Goal: Contribute content

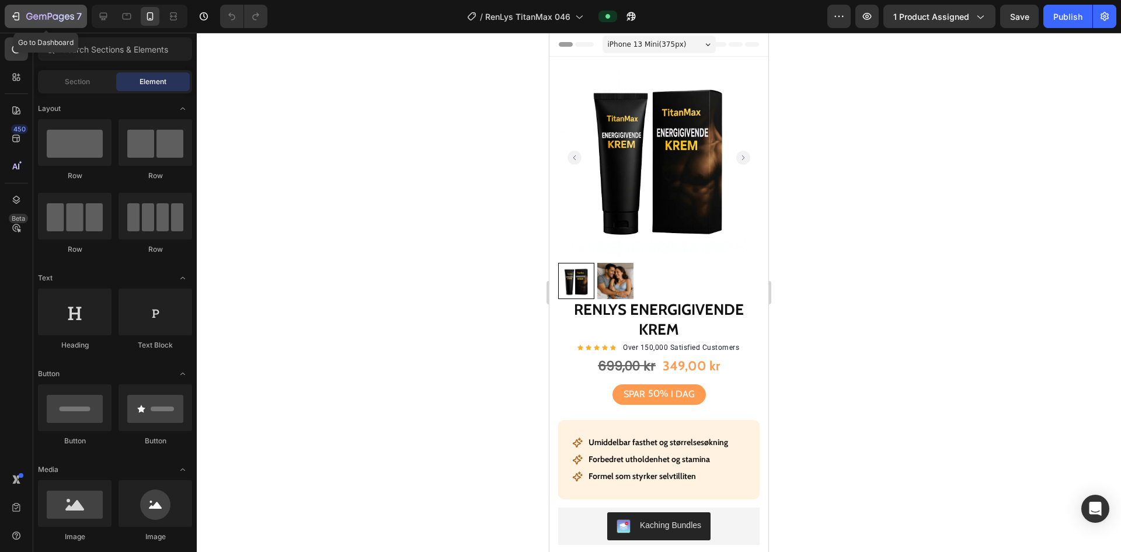
click at [19, 16] on icon "button" at bounding box center [17, 16] width 5 height 8
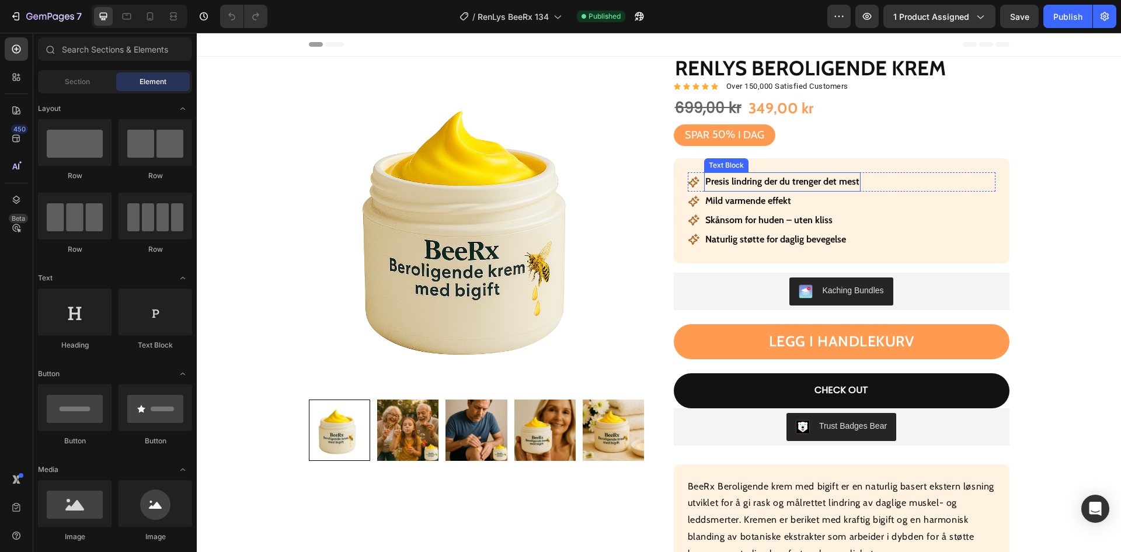
click at [768, 180] on p "Presis lindring der du trenger det mest" at bounding box center [782, 181] width 154 height 17
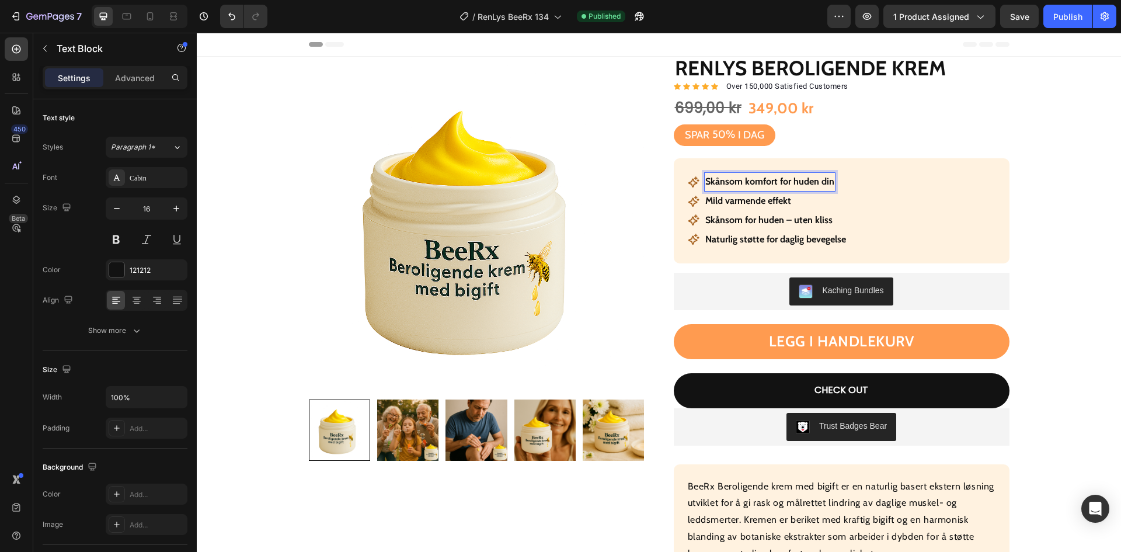
click at [764, 197] on strong "Mild varmende effekt" at bounding box center [748, 200] width 86 height 11
click at [796, 220] on p "Skånsom for huden – uten kliss" at bounding box center [768, 220] width 127 height 17
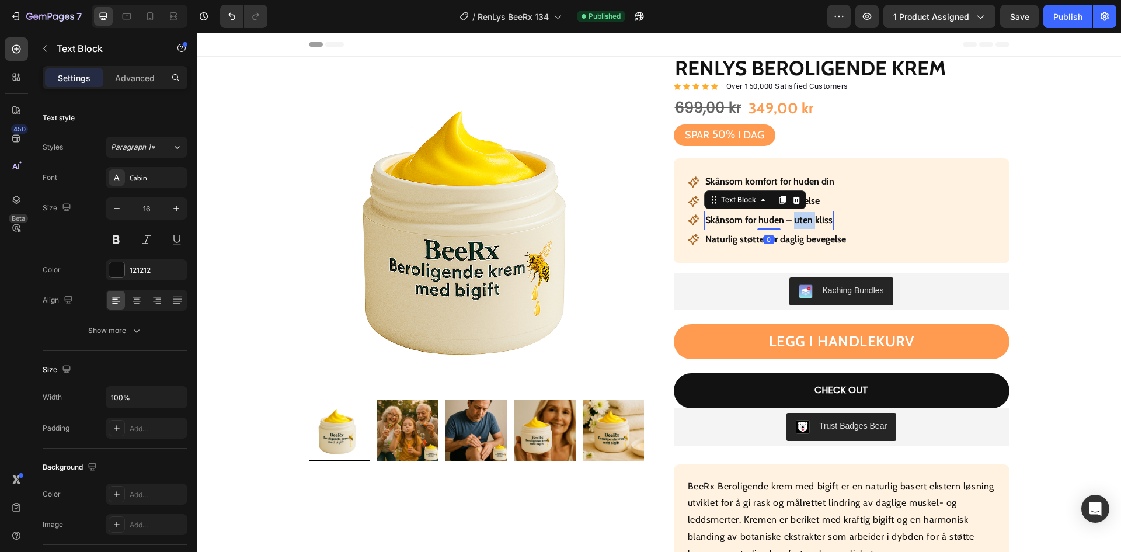
click at [796, 220] on p "Skånsom for huden – uten kliss" at bounding box center [768, 220] width 127 height 17
click at [877, 238] on div "Icon Naturlig støtte for daglig bevegelse Text Block Row" at bounding box center [842, 239] width 308 height 19
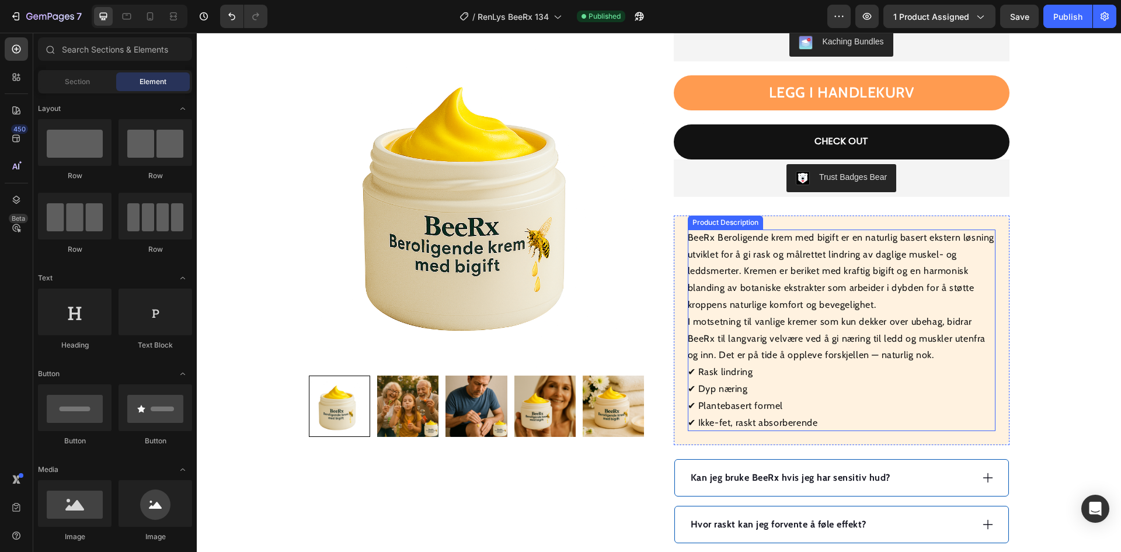
scroll to position [409, 0]
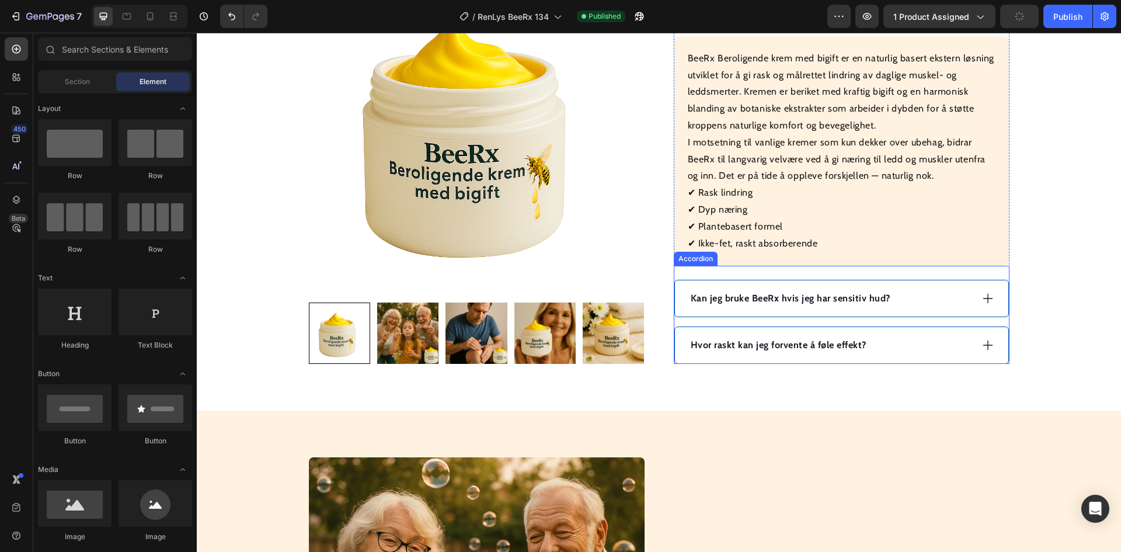
click at [765, 300] on strong "Kan jeg bruke BeeRx hvis jeg har sensitiv hud?" at bounding box center [791, 297] width 200 height 11
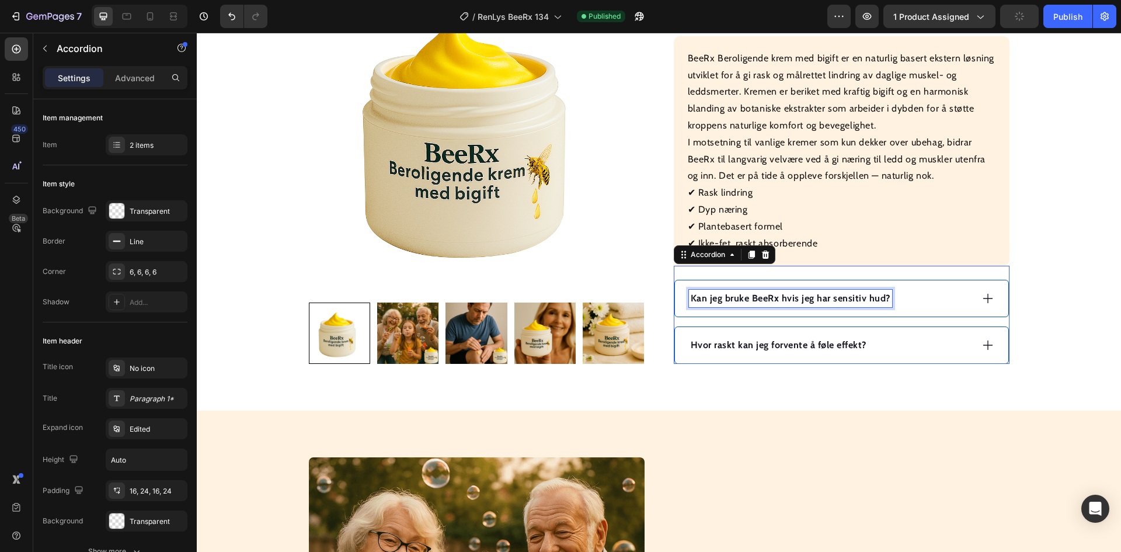
click at [765, 300] on strong "Kan jeg bruke BeeRx hvis jeg har sensitiv hud?" at bounding box center [791, 297] width 200 height 11
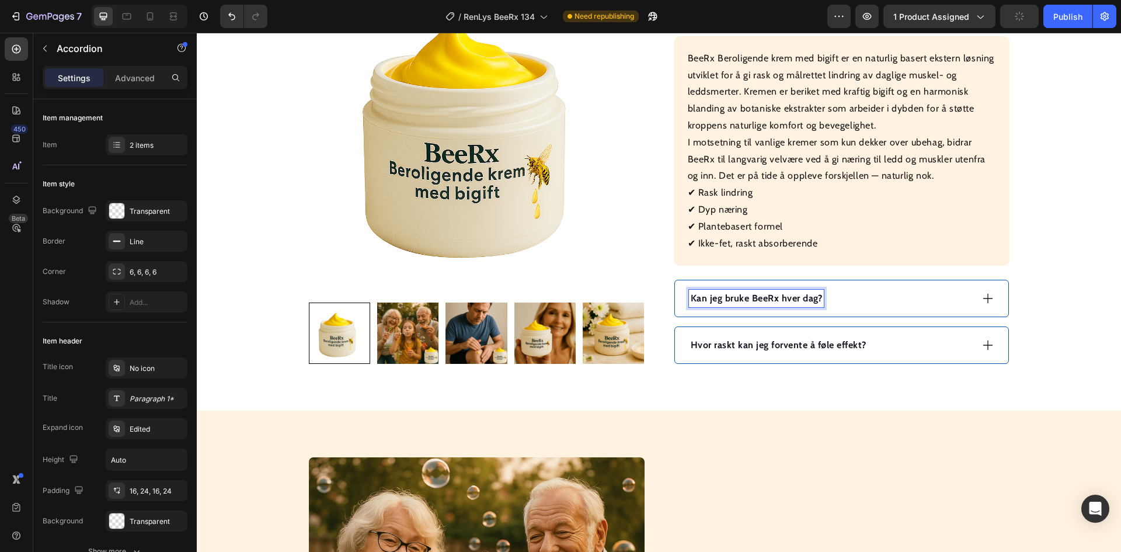
click at [855, 302] on div "Kan jeg bruke BeeRx hver dag?" at bounding box center [830, 299] width 283 height 18
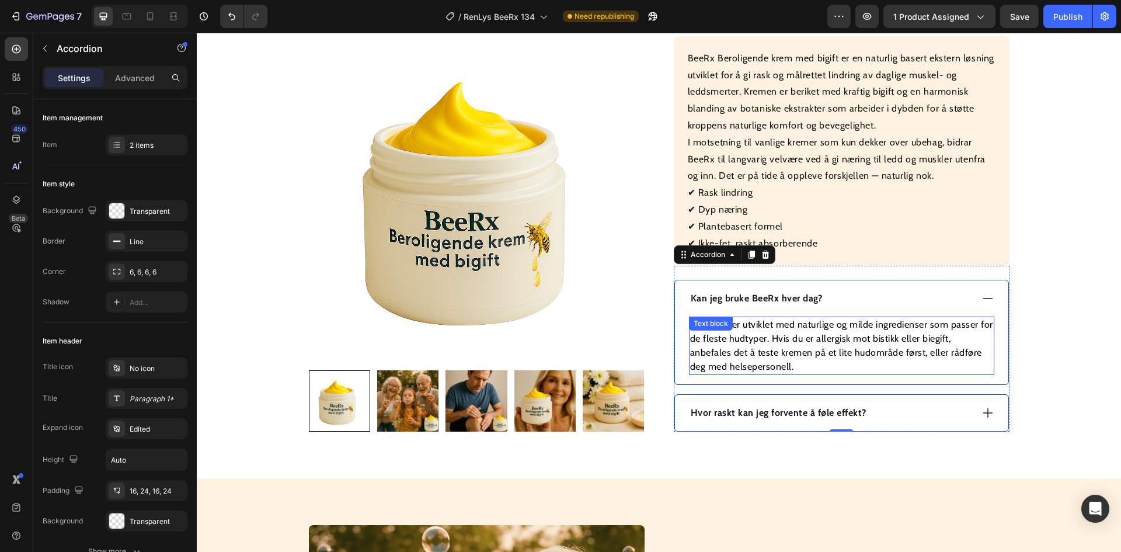
click at [828, 340] on p "Ja, BeeRx er utviklet med naturlige og milde ingredienser som passer for de fle…" at bounding box center [841, 346] width 303 height 56
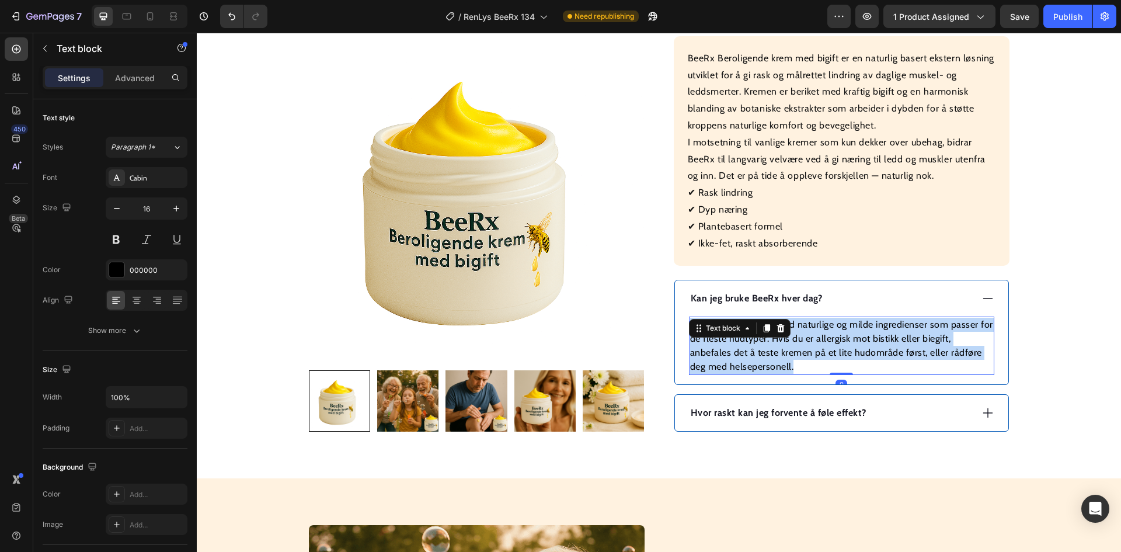
click at [828, 340] on p "Ja, BeeRx er utviklet med naturlige og milde ingredienser som passer for de fle…" at bounding box center [841, 346] width 303 height 56
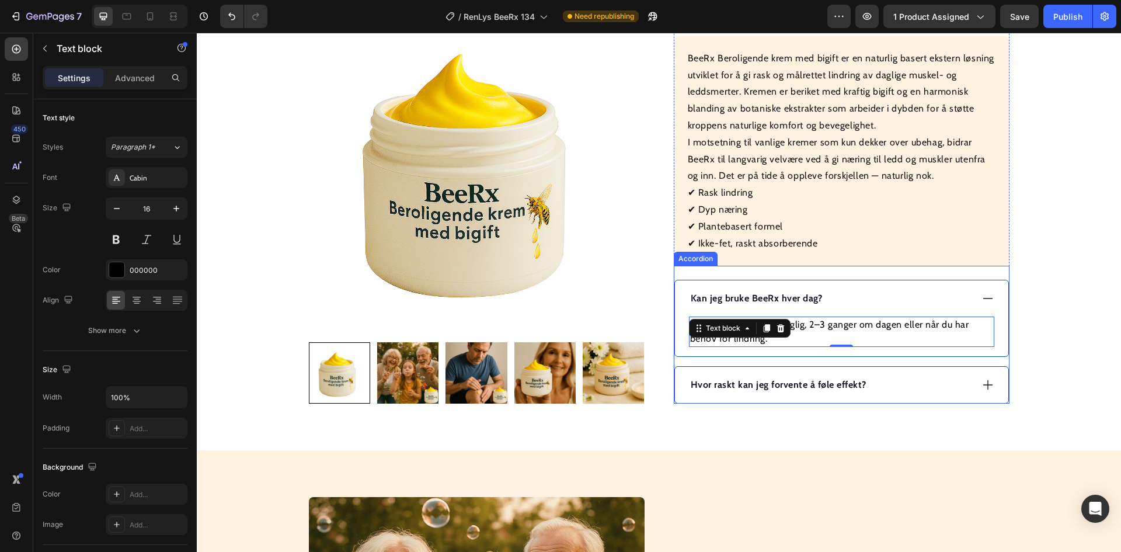
click at [813, 382] on strong "Hvor raskt kan jeg forvente å føle effekt?" at bounding box center [779, 384] width 176 height 11
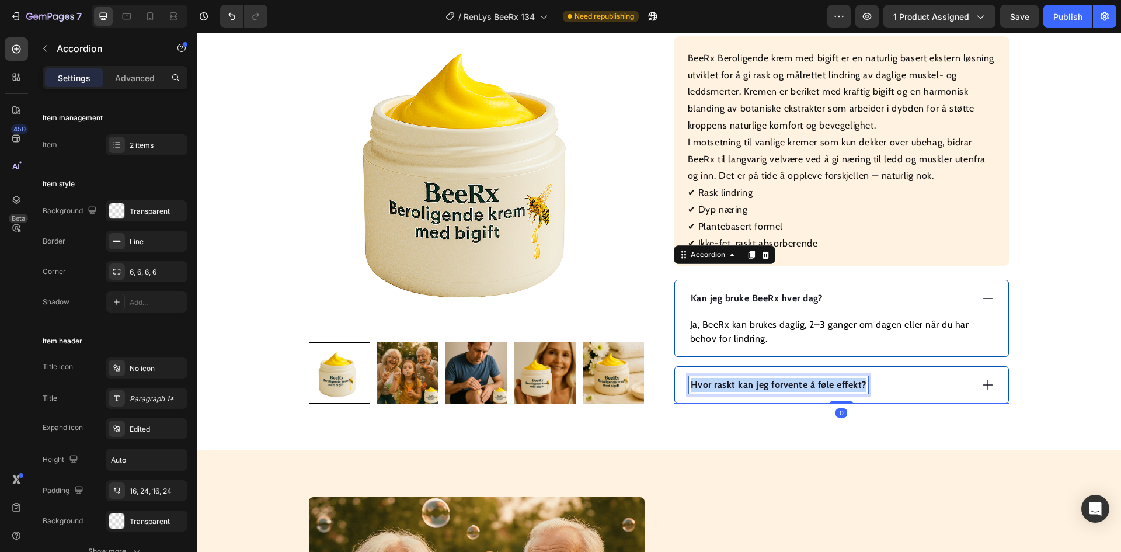
click at [813, 382] on strong "Hvor raskt kan jeg forvente å føle effekt?" at bounding box center [779, 384] width 176 height 11
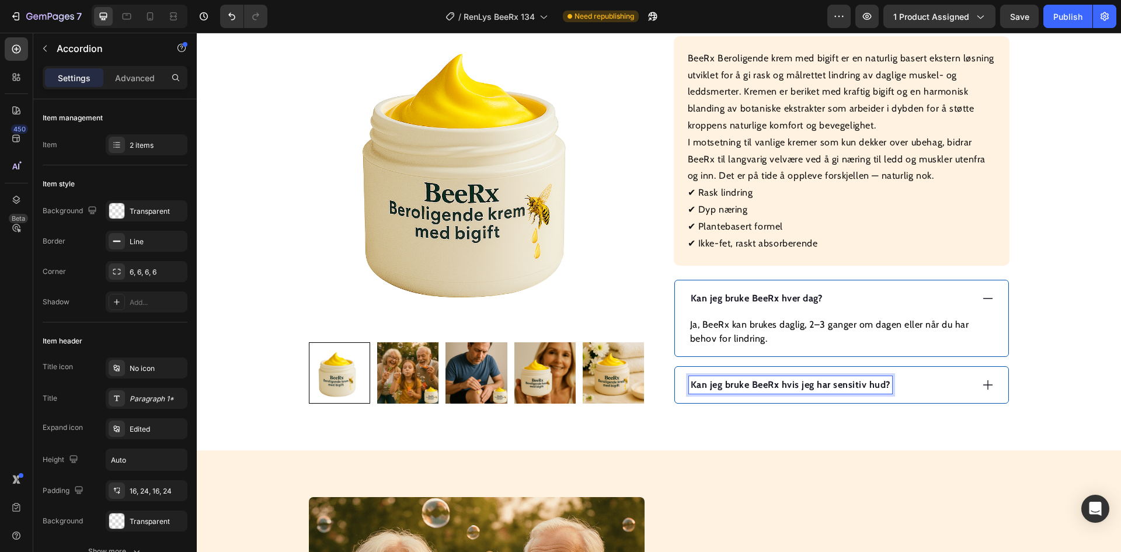
click at [913, 384] on div "Kan jeg bruke BeeRx hvis jeg har sensitiv hud?" at bounding box center [830, 385] width 283 height 18
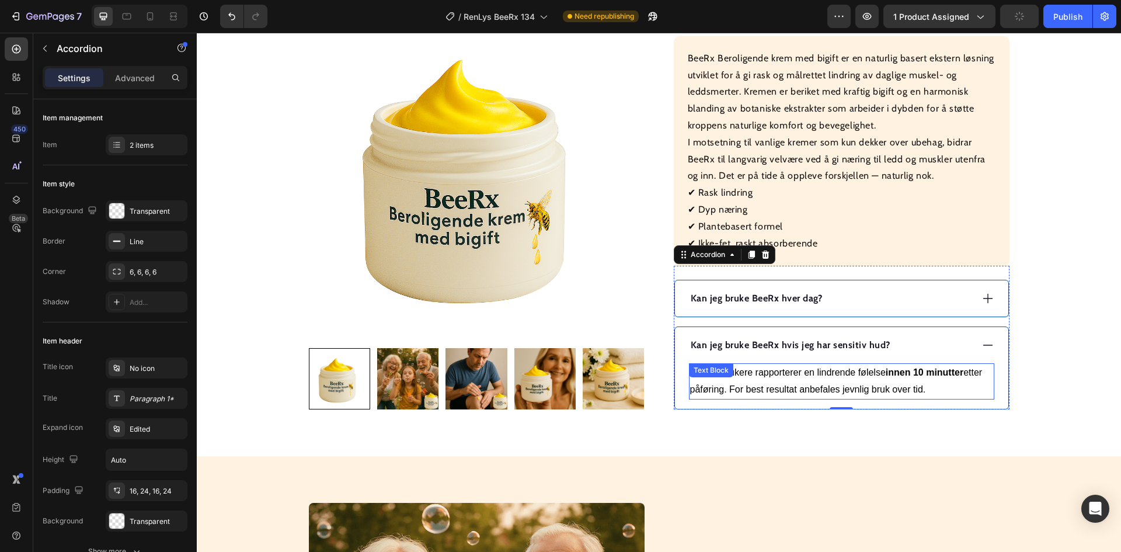
click at [822, 390] on p "Mange brukere rapporterer en lindrende følelse innen 10 minutter etter påføring…" at bounding box center [841, 381] width 303 height 34
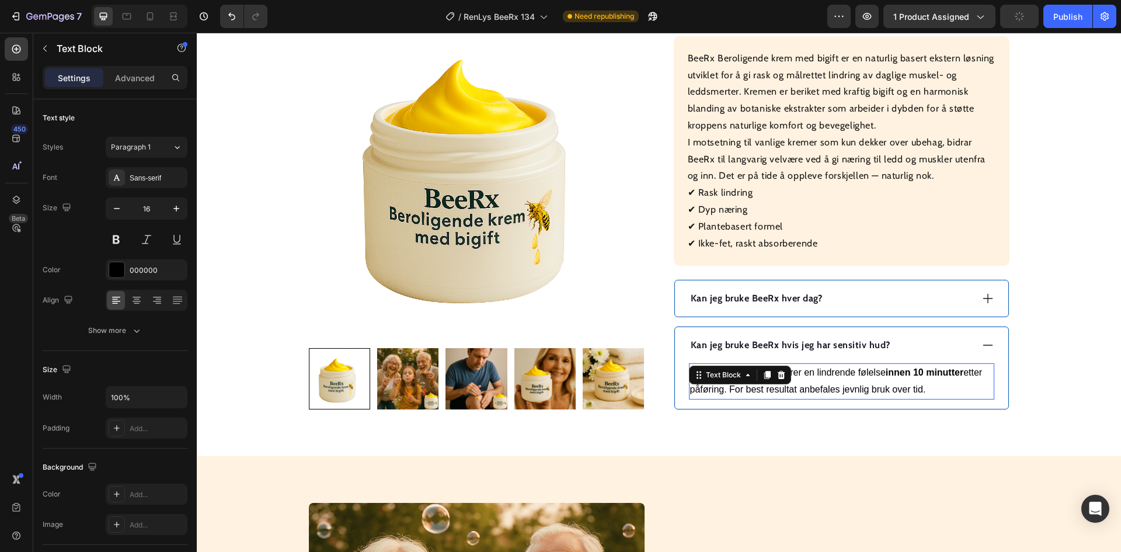
click at [822, 390] on p "Mange brukere rapporterer en lindrende følelse innen 10 minutter etter påføring…" at bounding box center [841, 381] width 303 height 34
click at [821, 390] on p "Mange brukere rapporterer en lindrende følelse innen 10 minutter etter påføring…" at bounding box center [841, 381] width 303 height 34
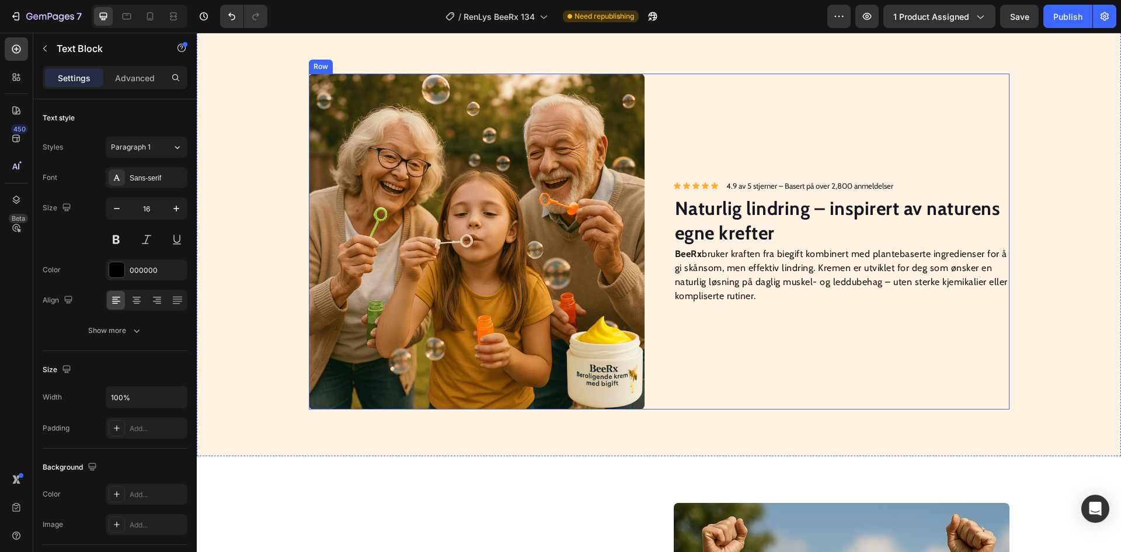
scroll to position [876, 0]
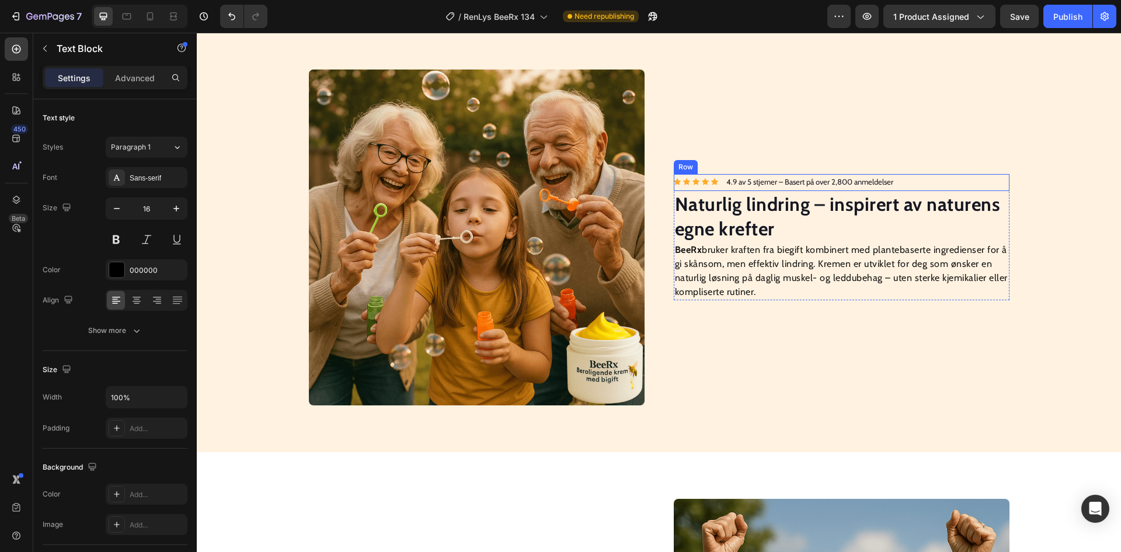
click at [927, 188] on div "Icon Icon Icon Icon Icon Icon List Hoz 4.9 av 5 stjerner – Basert på over 2,800…" at bounding box center [842, 182] width 336 height 17
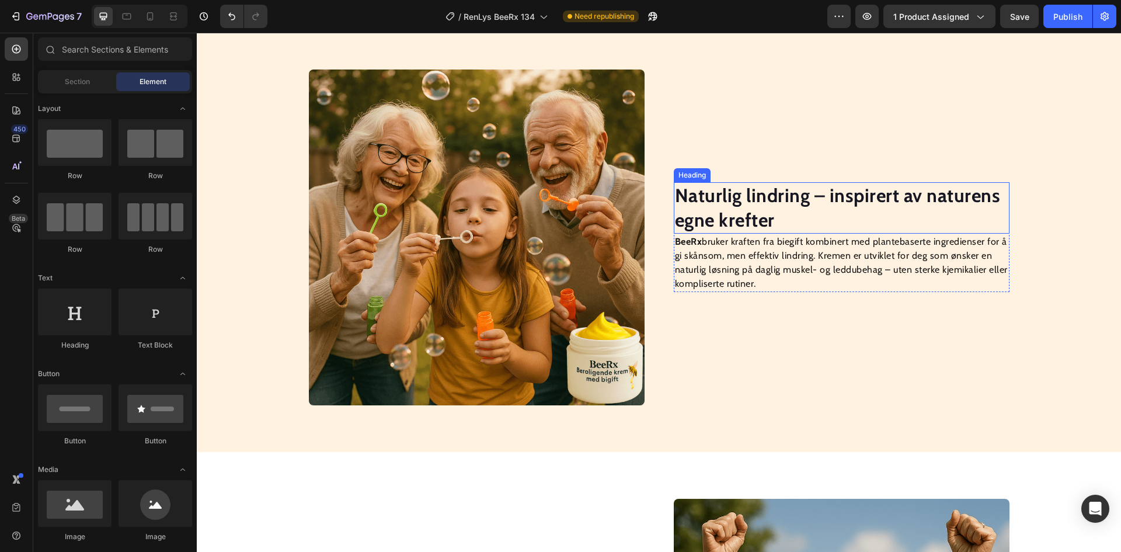
click at [753, 205] on strong "Naturlig lindring – inspirert av naturens egne krefter" at bounding box center [838, 207] width 326 height 47
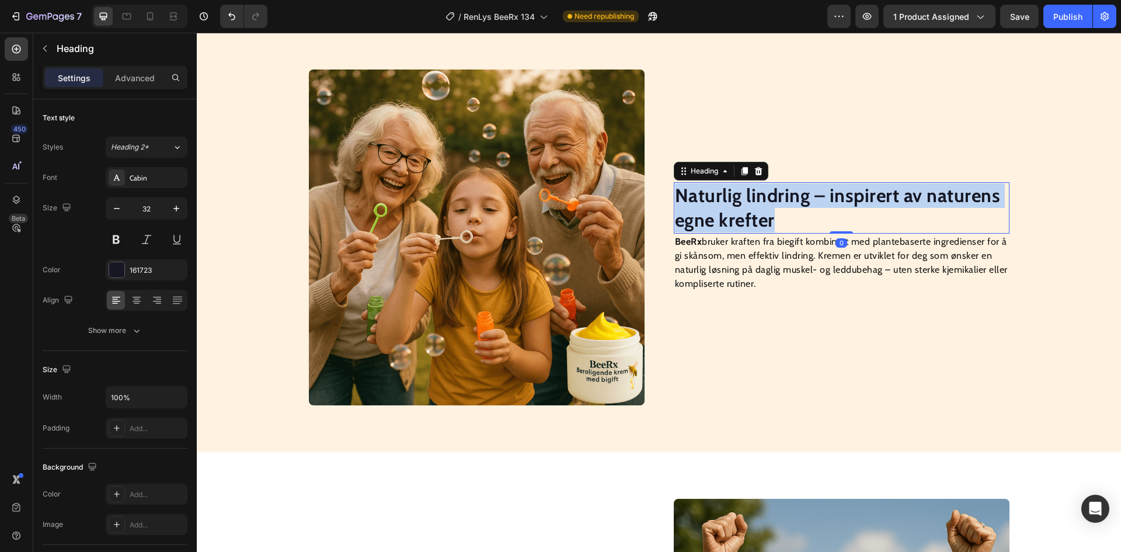
click at [753, 205] on strong "Naturlig lindring – inspirert av naturens egne krefter" at bounding box center [838, 207] width 326 height 47
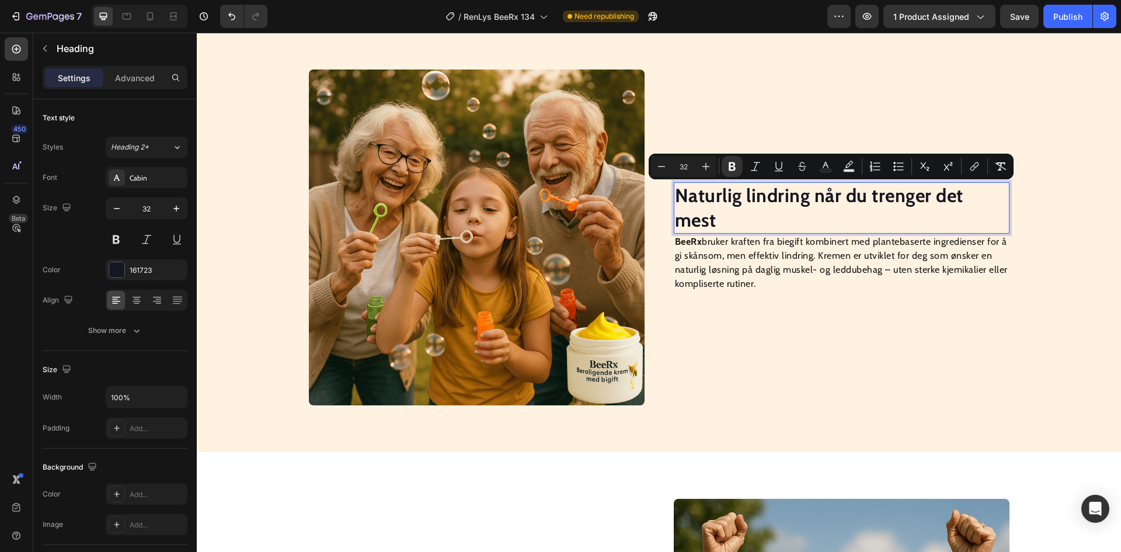
scroll to position [888, 0]
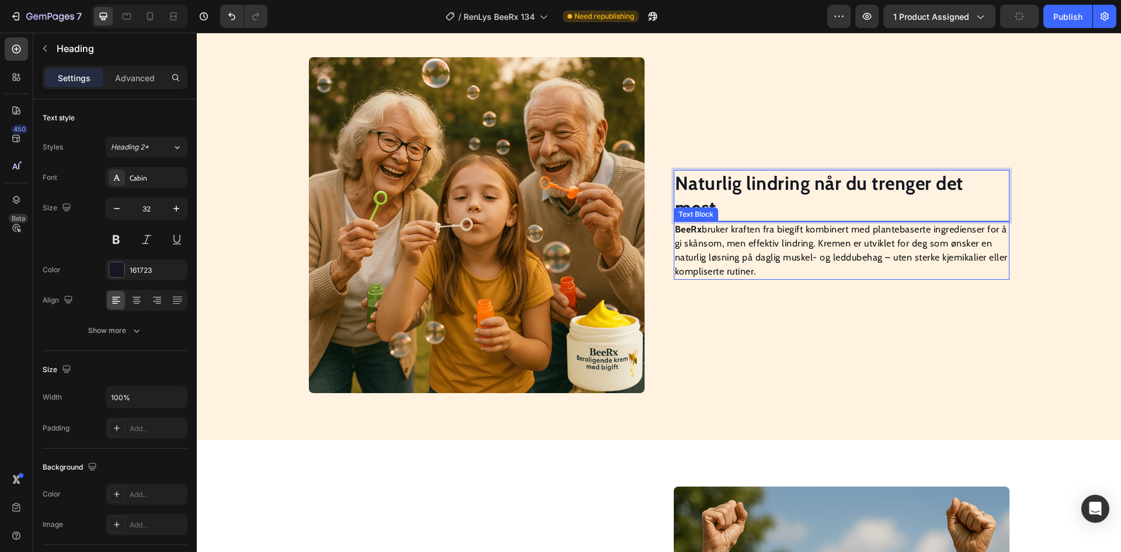
click at [737, 247] on p "BeeRx bruker kraften fra biegift kombinert med plantebaserte ingredienser for å…" at bounding box center [841, 250] width 333 height 56
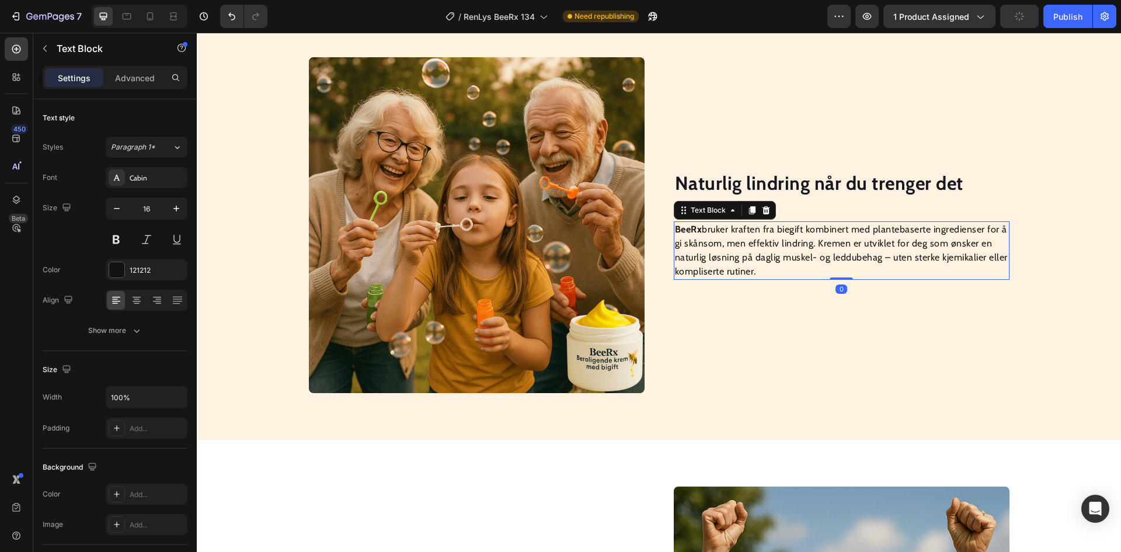
click at [737, 247] on p "BeeRx bruker kraften fra biegift kombinert med plantebaserte ingredienser for å…" at bounding box center [841, 250] width 333 height 56
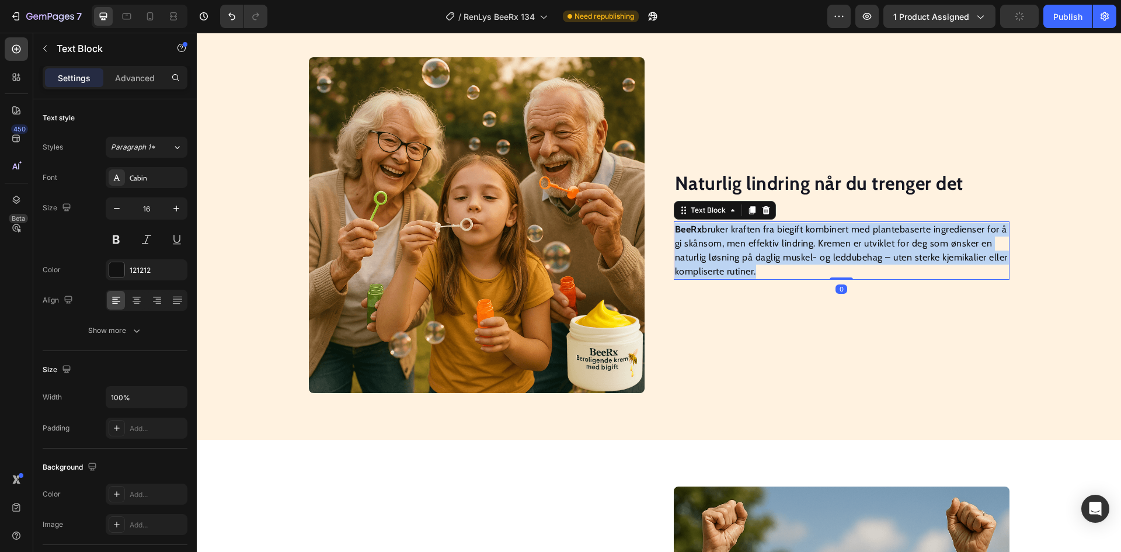
click at [737, 247] on p "BeeRx bruker kraften fra biegift kombinert med plantebaserte ingredienser for å…" at bounding box center [841, 250] width 333 height 56
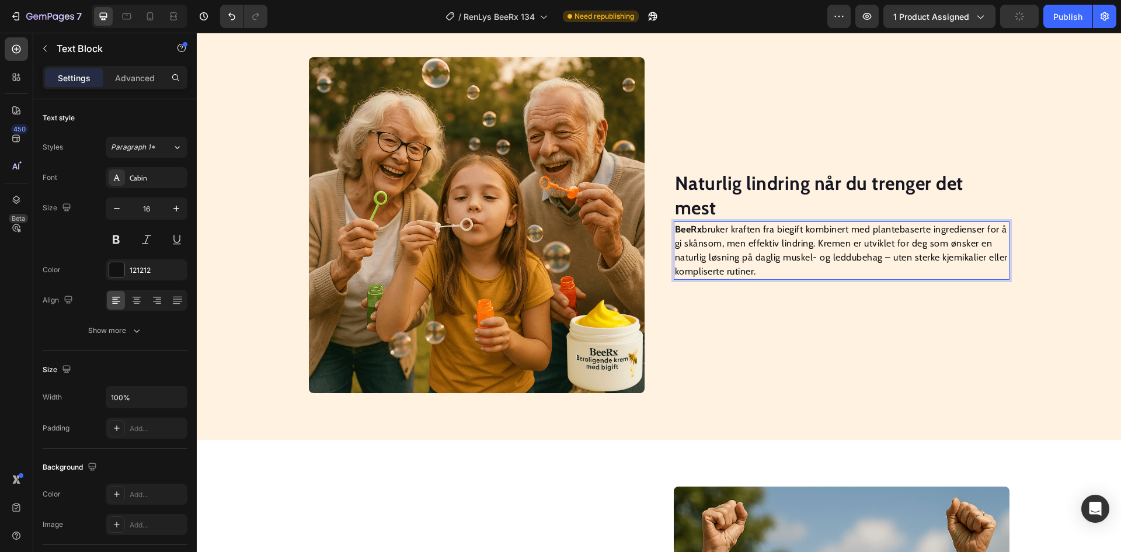
scroll to position [902, 0]
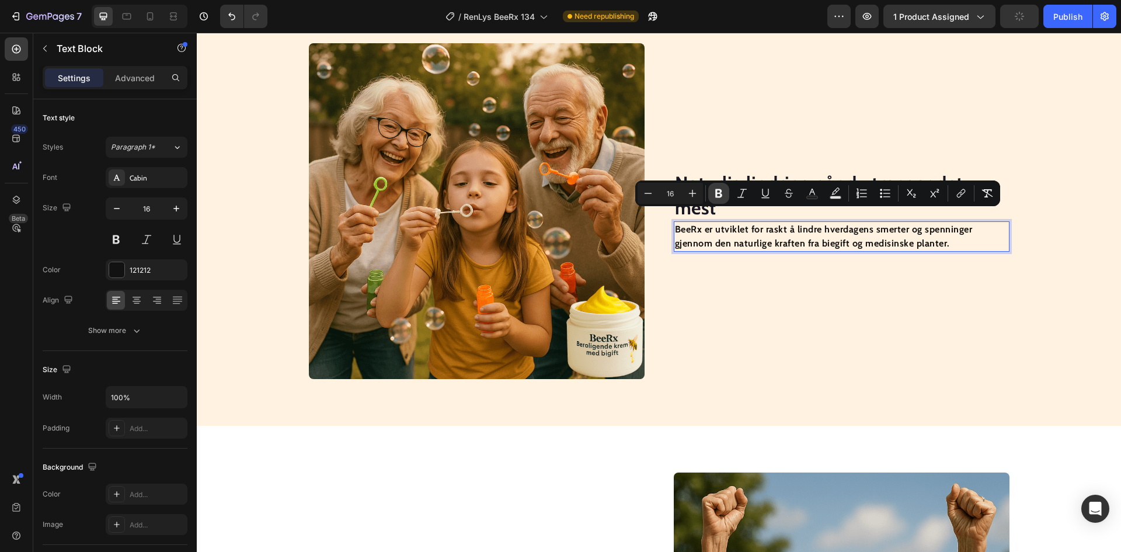
click at [722, 188] on icon "Editor contextual toolbar" at bounding box center [719, 193] width 12 height 12
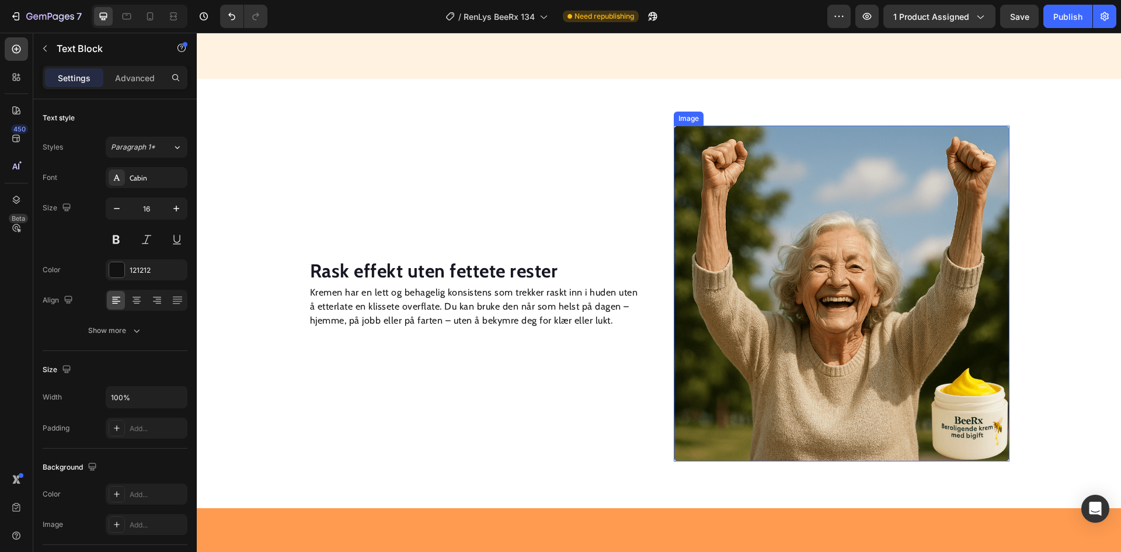
scroll to position [1252, 0]
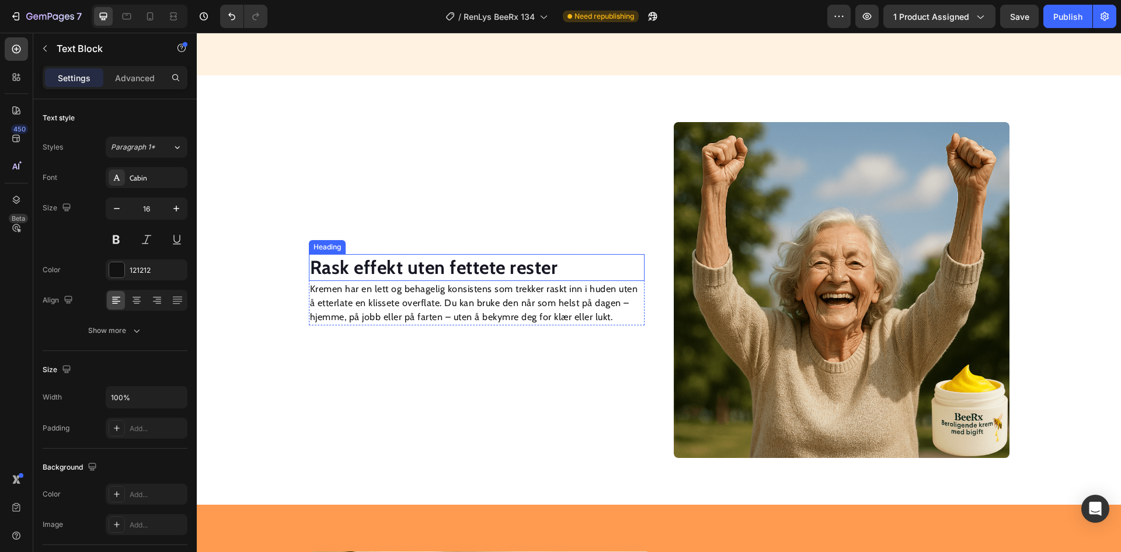
click at [489, 260] on strong "Rask effekt uten fettete rester" at bounding box center [434, 267] width 248 height 23
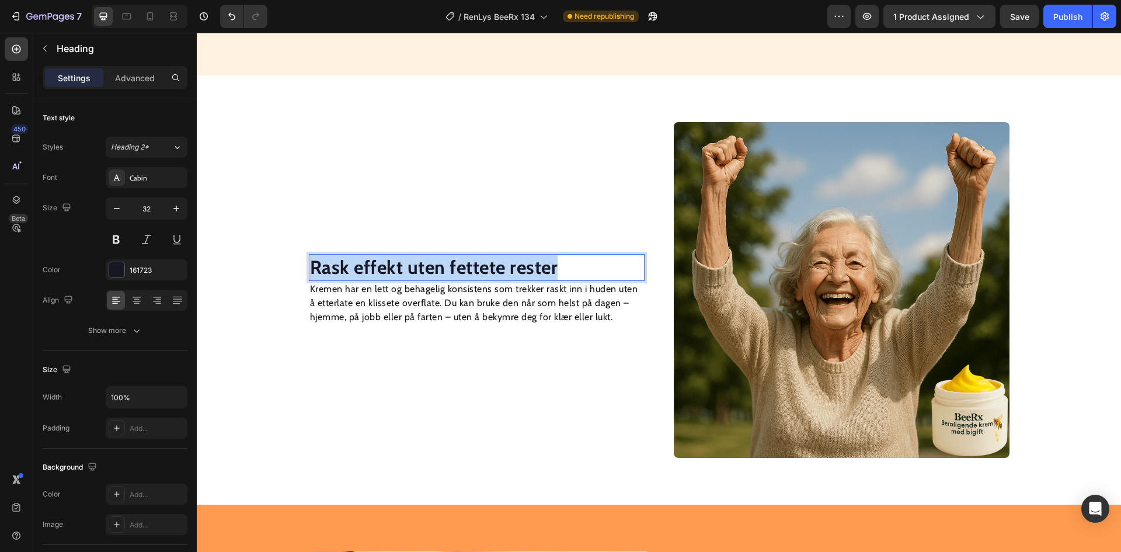
click at [489, 260] on strong "Rask effekt uten fettete rester" at bounding box center [434, 267] width 248 height 23
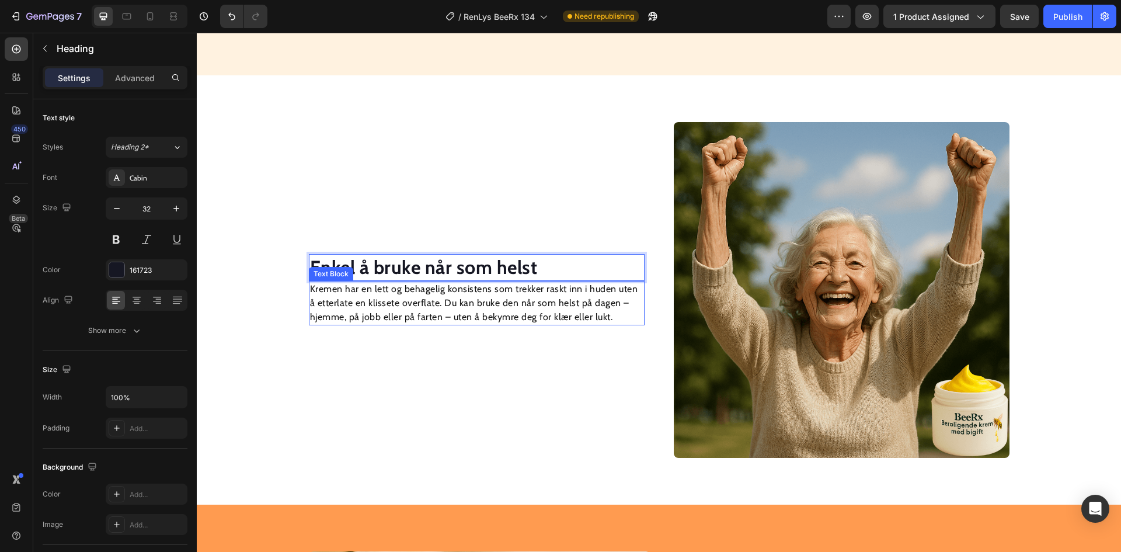
click at [483, 308] on p "Kremen har en lett og behagelig konsistens som trekker raskt inn i huden uten å…" at bounding box center [476, 303] width 333 height 42
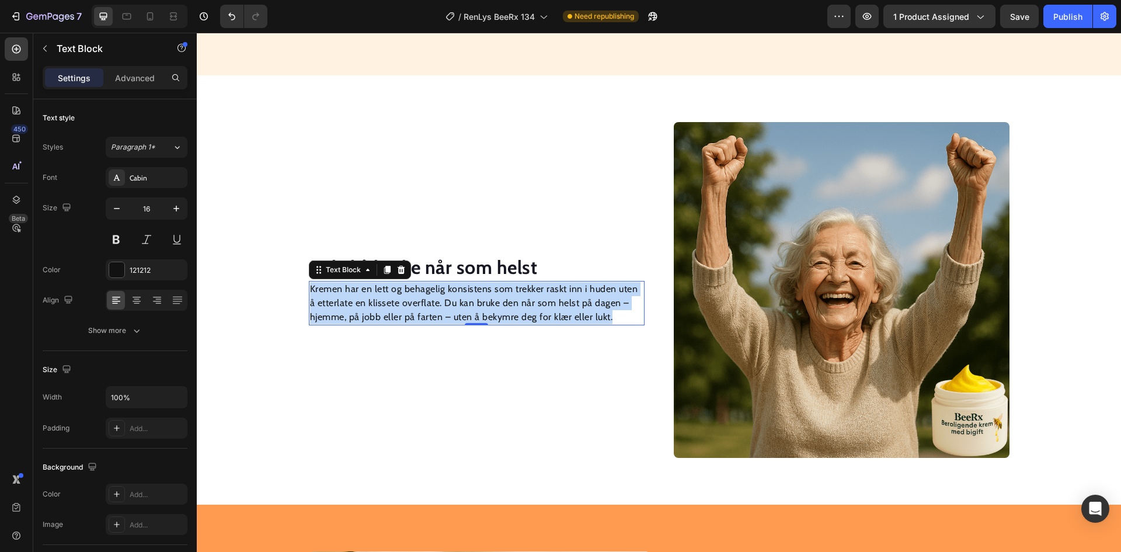
click at [483, 308] on p "Kremen har en lett og behagelig konsistens som trekker raskt inn i huden uten å…" at bounding box center [476, 303] width 333 height 42
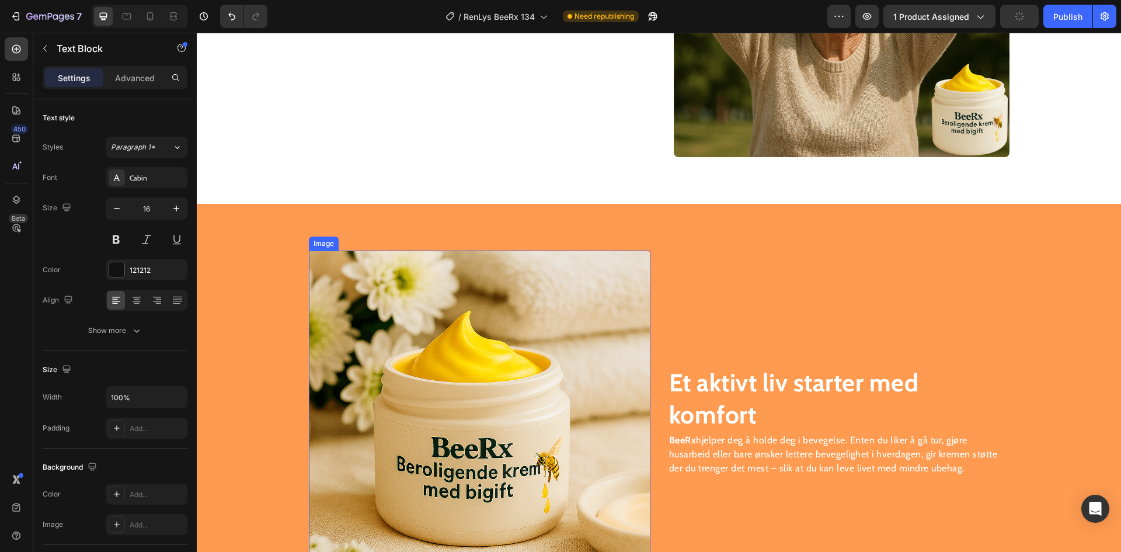
scroll to position [1668, 0]
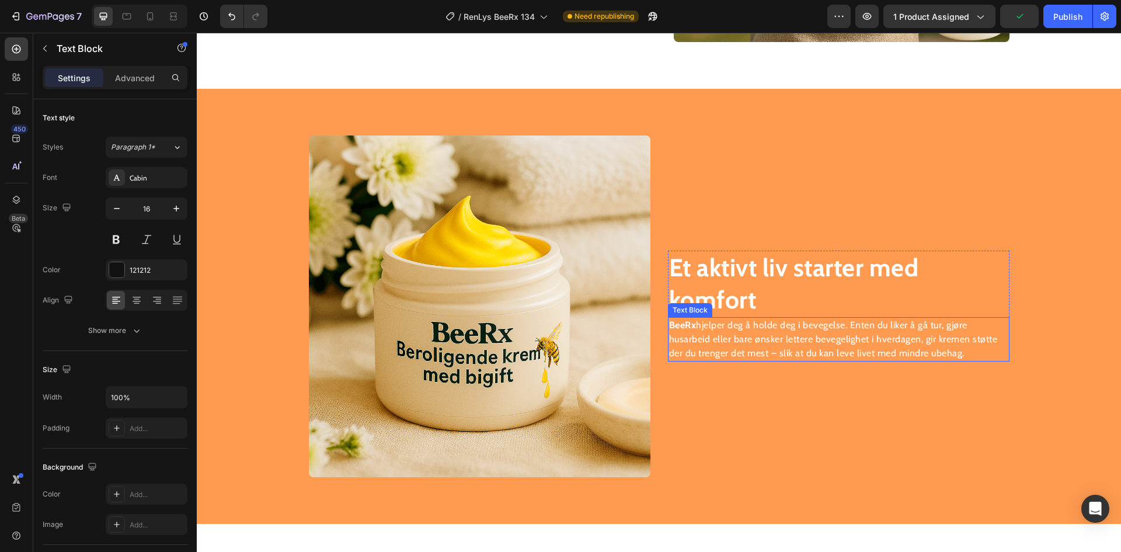
click at [731, 283] on strong "Et aktivt liv starter med komfort" at bounding box center [794, 283] width 250 height 62
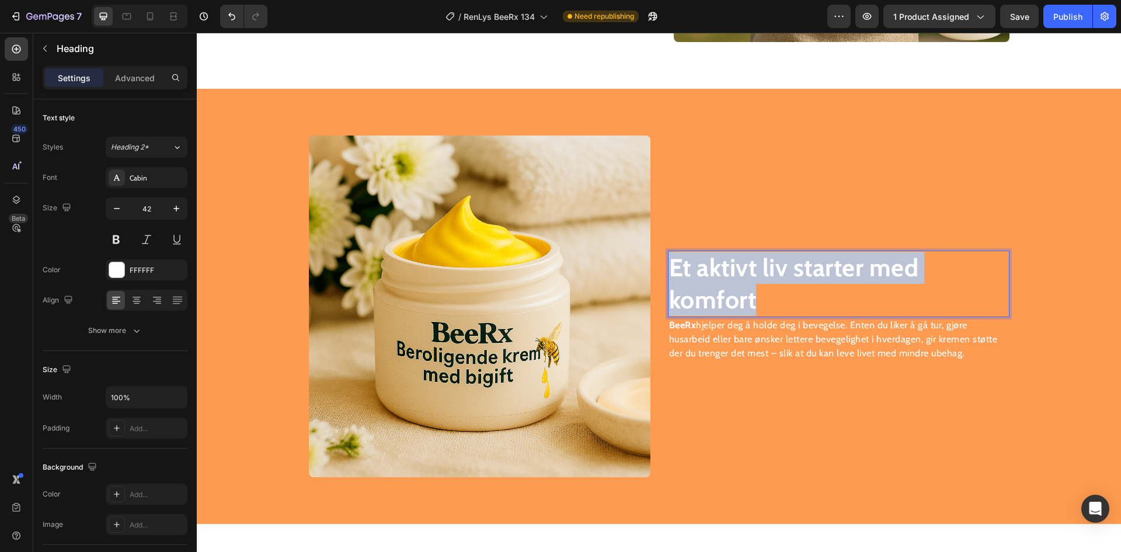
click at [731, 283] on strong "Et aktivt liv starter med komfort" at bounding box center [794, 283] width 250 height 62
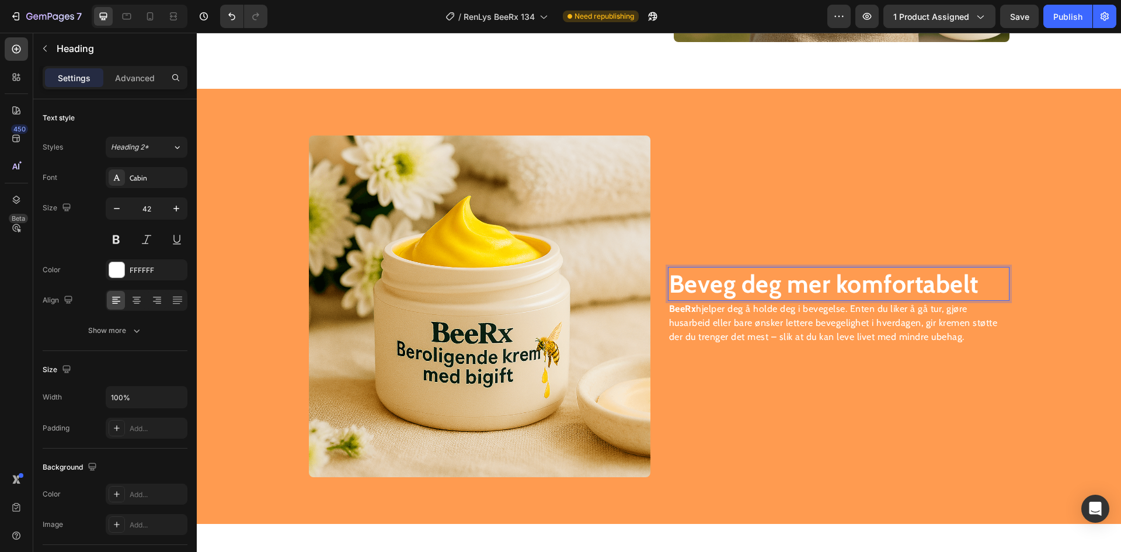
scroll to position [1684, 0]
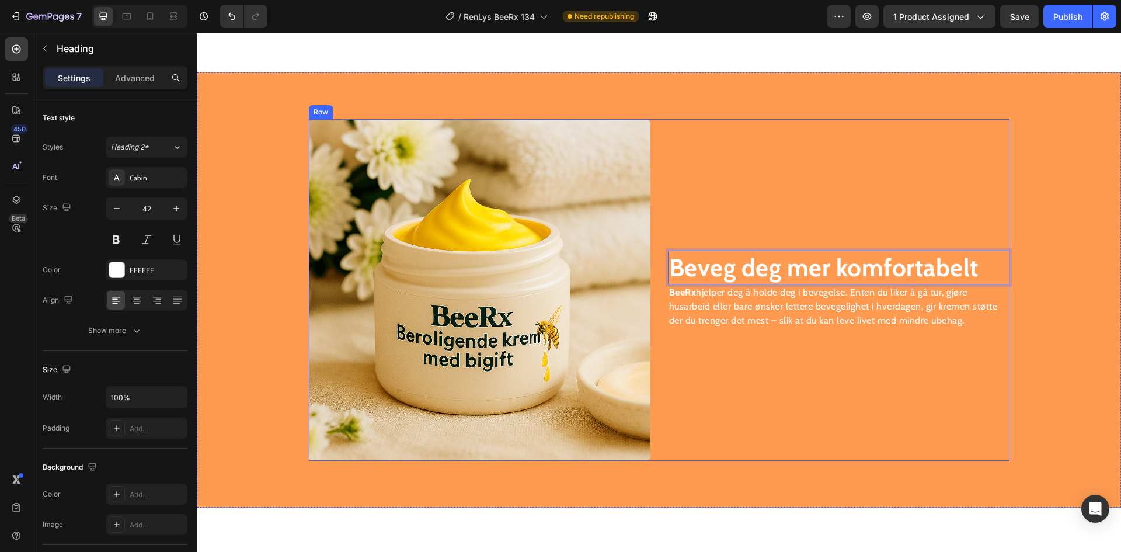
click at [772, 318] on p "BeeRx hjelper deg å holde deg i bevegelse. Enten du liker å gå tur, gjøre husar…" at bounding box center [838, 306] width 339 height 42
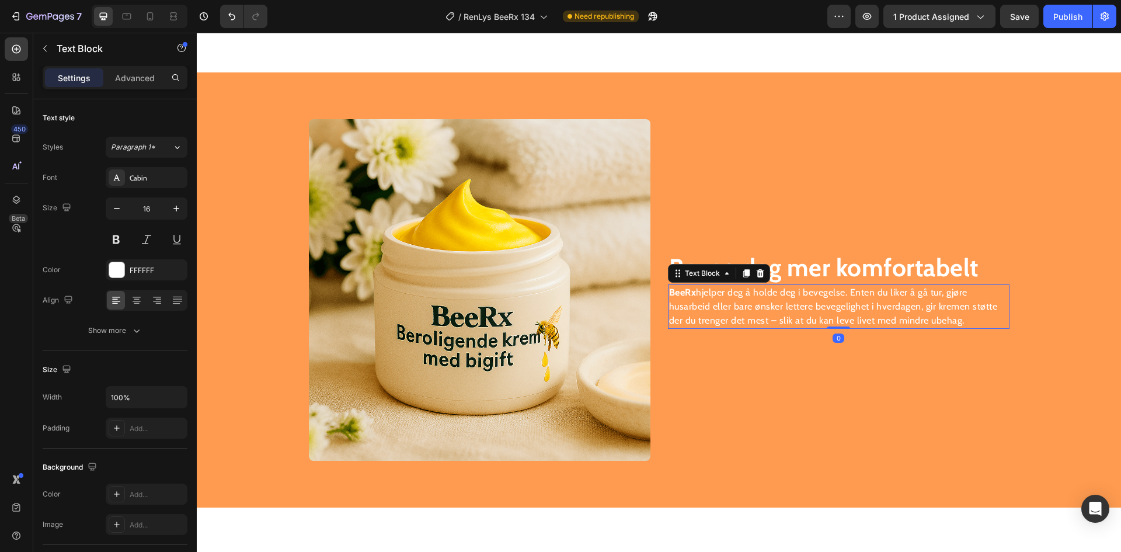
click at [772, 318] on p "BeeRx hjelper deg å holde deg i bevegelse. Enten du liker å gå tur, gjøre husar…" at bounding box center [838, 306] width 339 height 42
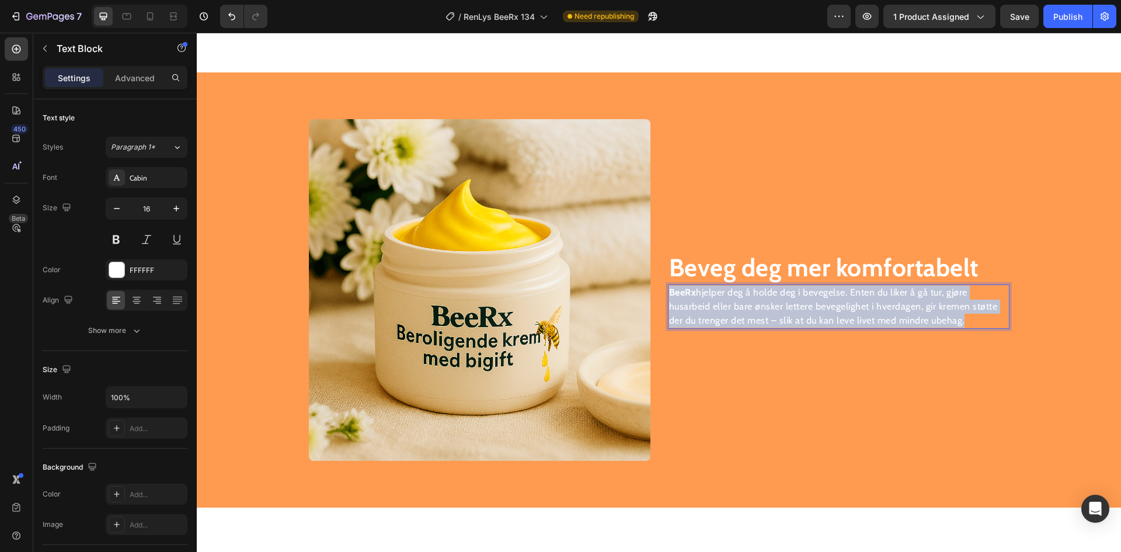
click at [772, 318] on p "BeeRx hjelper deg å holde deg i bevegelse. Enten du liker å gå tur, gjøre husar…" at bounding box center [838, 306] width 339 height 42
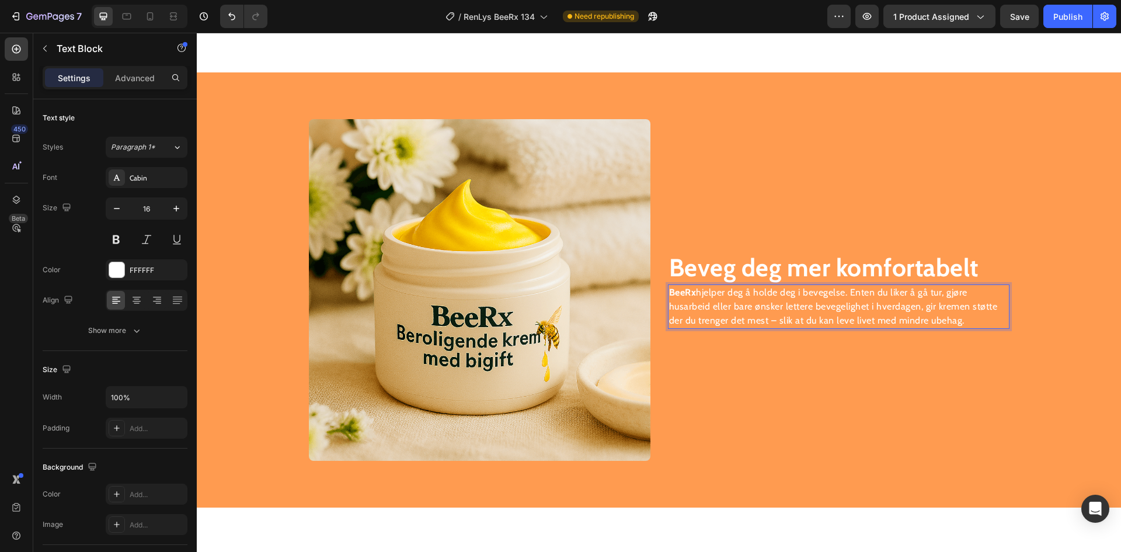
scroll to position [1691, 0]
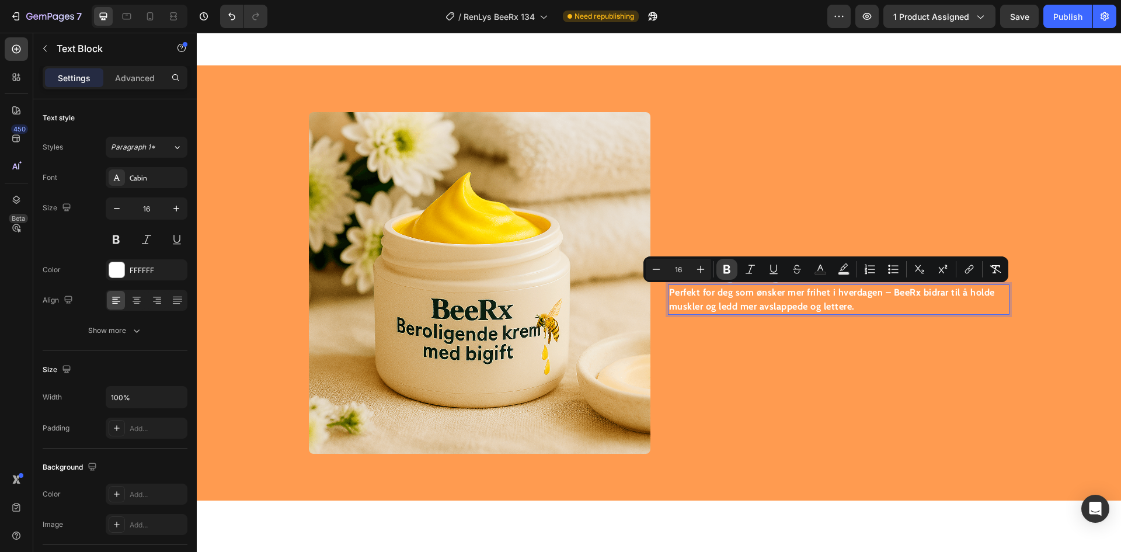
click at [727, 267] on icon "Editor contextual toolbar" at bounding box center [727, 269] width 12 height 12
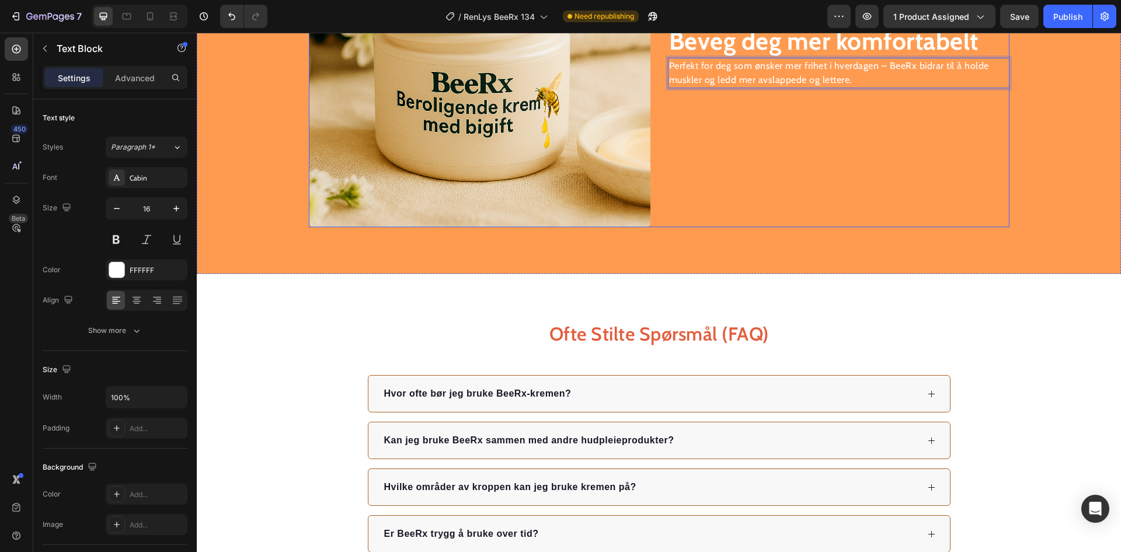
scroll to position [1925, 0]
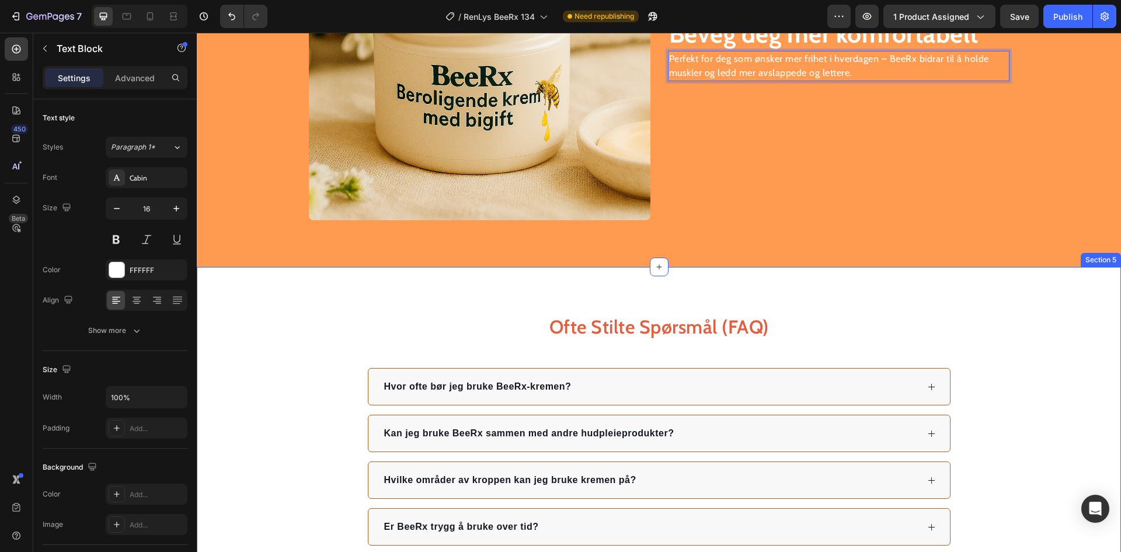
click at [832, 296] on div "Ofte Stilte Spørsmål (FAQ) Heading Hvor ofte bør jeg bruke BeeRx-kremen? Kan je…" at bounding box center [659, 453] width 924 height 372
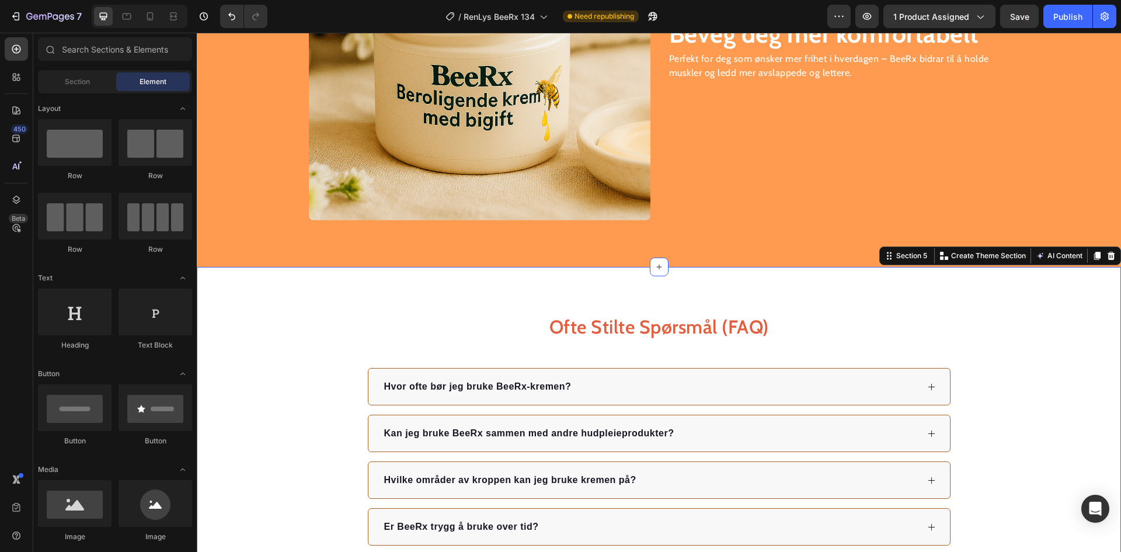
scroll to position [1780, 0]
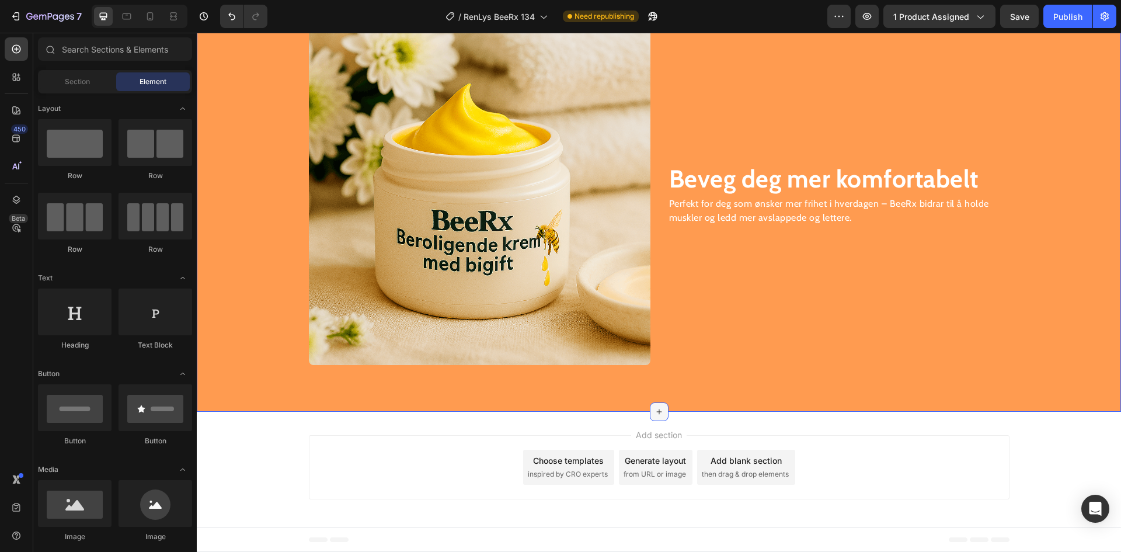
click at [656, 408] on icon at bounding box center [658, 411] width 9 height 9
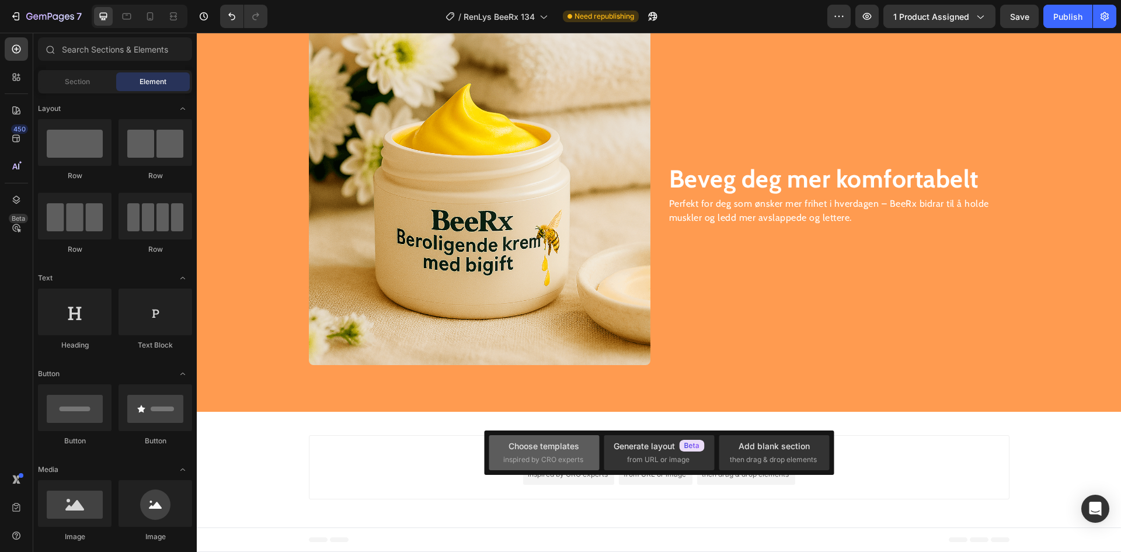
click at [562, 445] on div "Choose templates" at bounding box center [544, 446] width 71 height 12
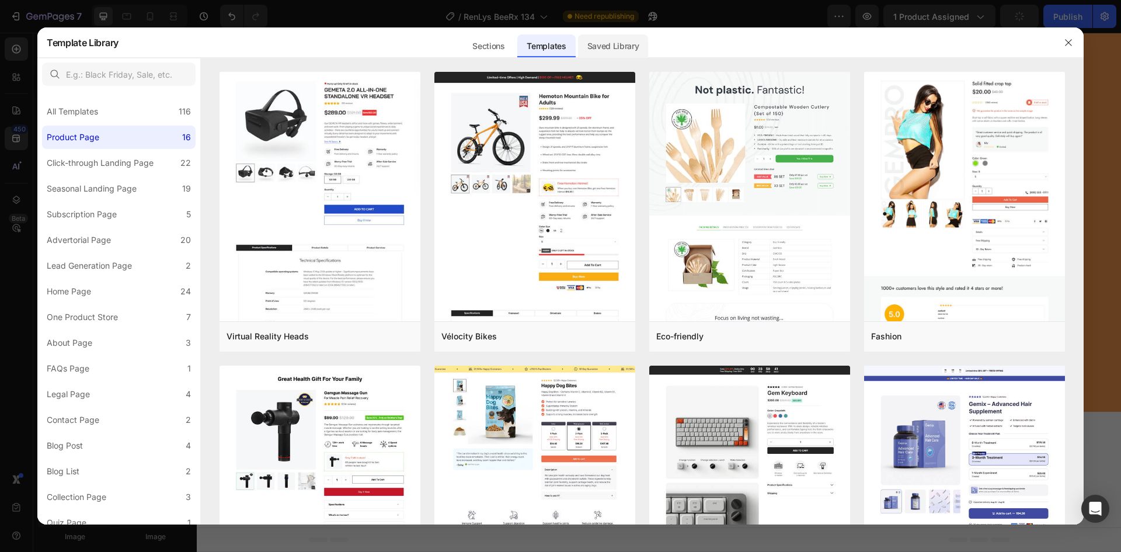
click at [607, 50] on div "Saved Library" at bounding box center [613, 45] width 71 height 23
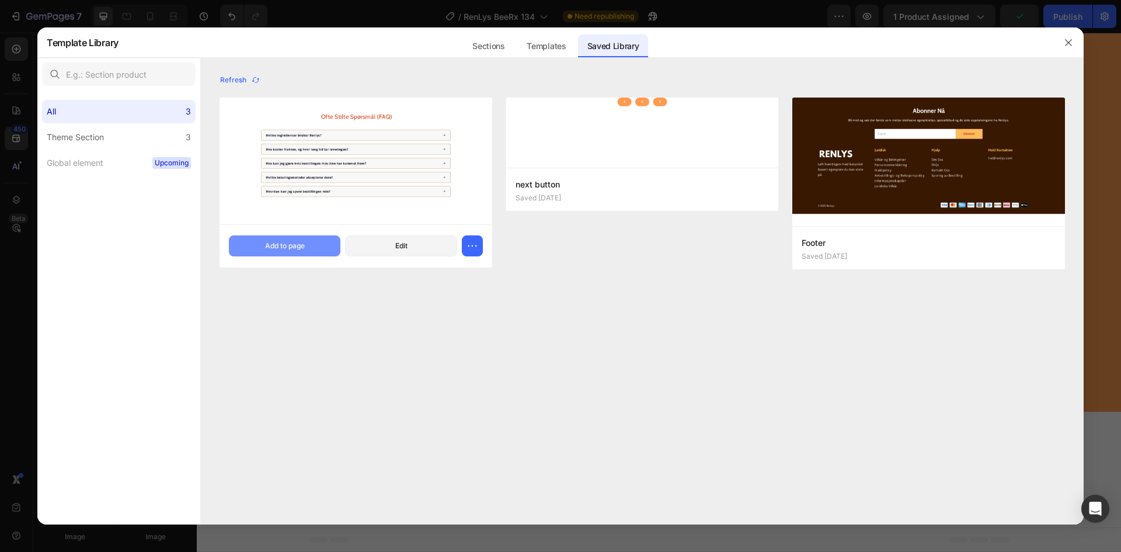
click at [292, 242] on div "Add to page" at bounding box center [285, 246] width 40 height 11
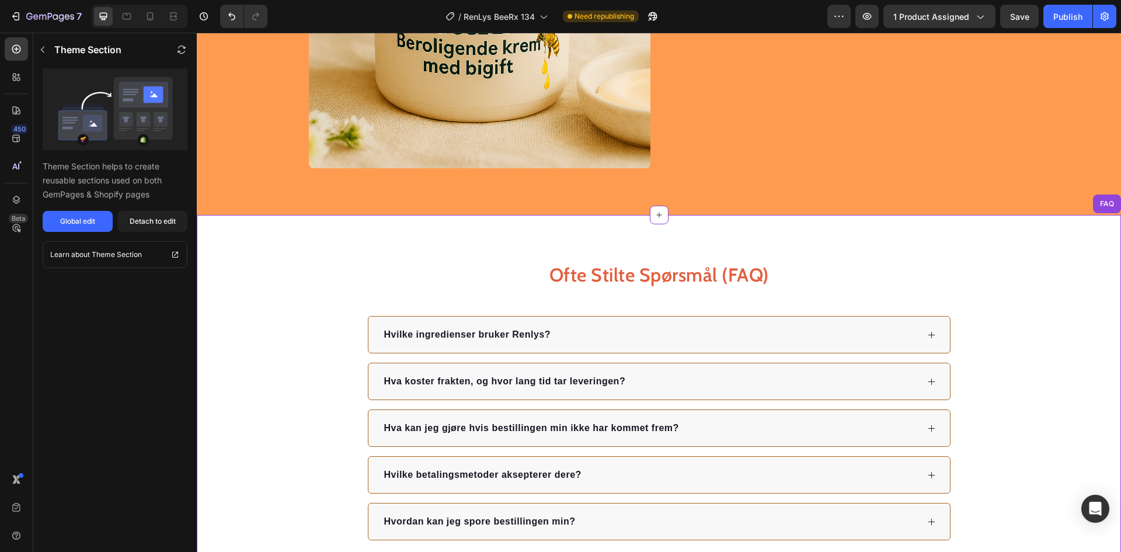
scroll to position [1802, 0]
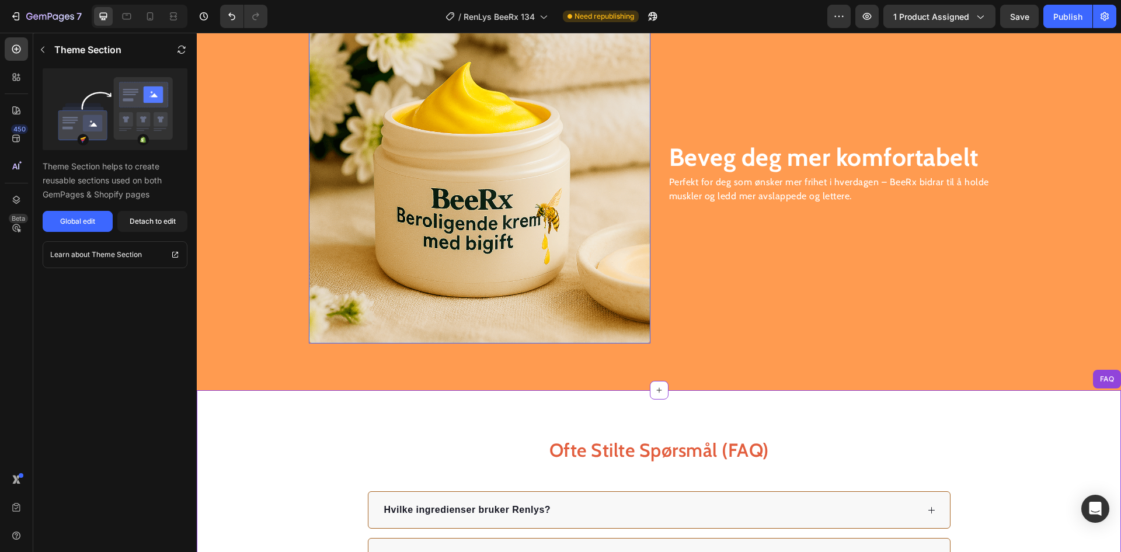
click at [534, 165] on img at bounding box center [480, 173] width 342 height 342
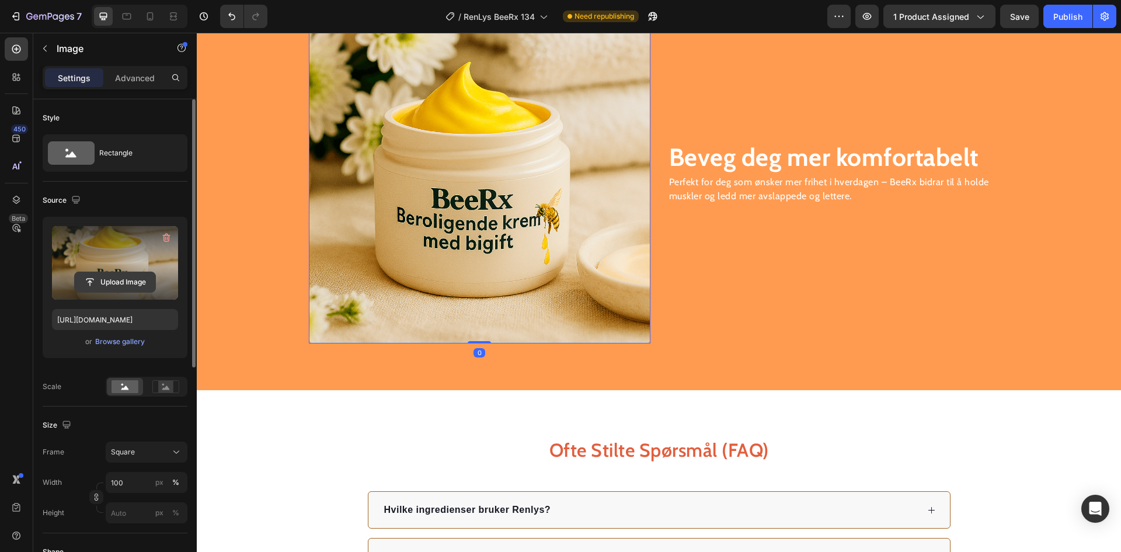
click at [110, 273] on input "file" at bounding box center [115, 282] width 81 height 20
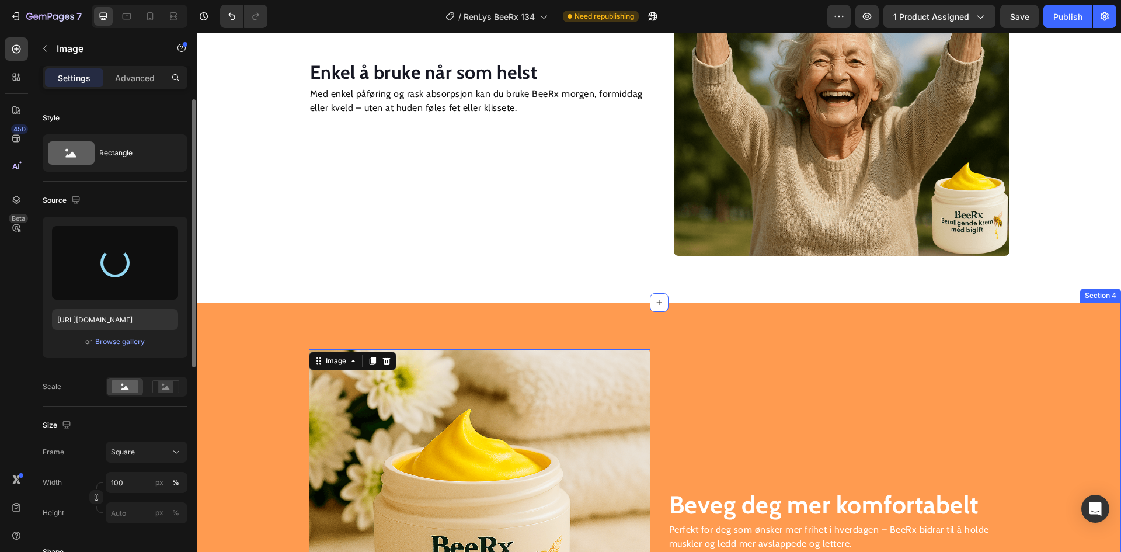
scroll to position [1451, 0]
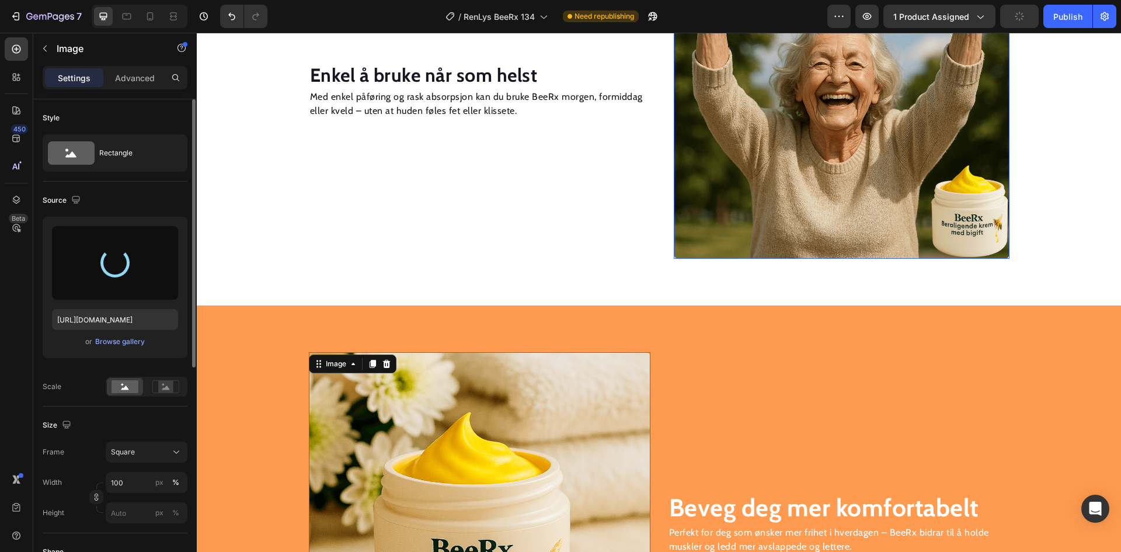
type input "https://cdn.shopify.com/s/files/1/0709/8836/5924/files/gempages_568587842956035…"
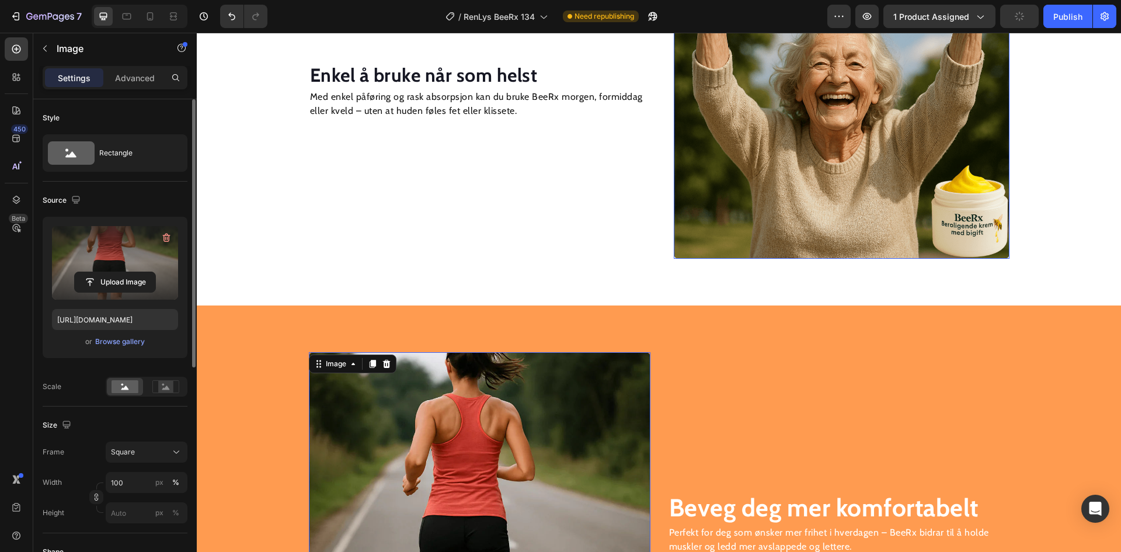
click at [806, 183] on img at bounding box center [842, 91] width 336 height 336
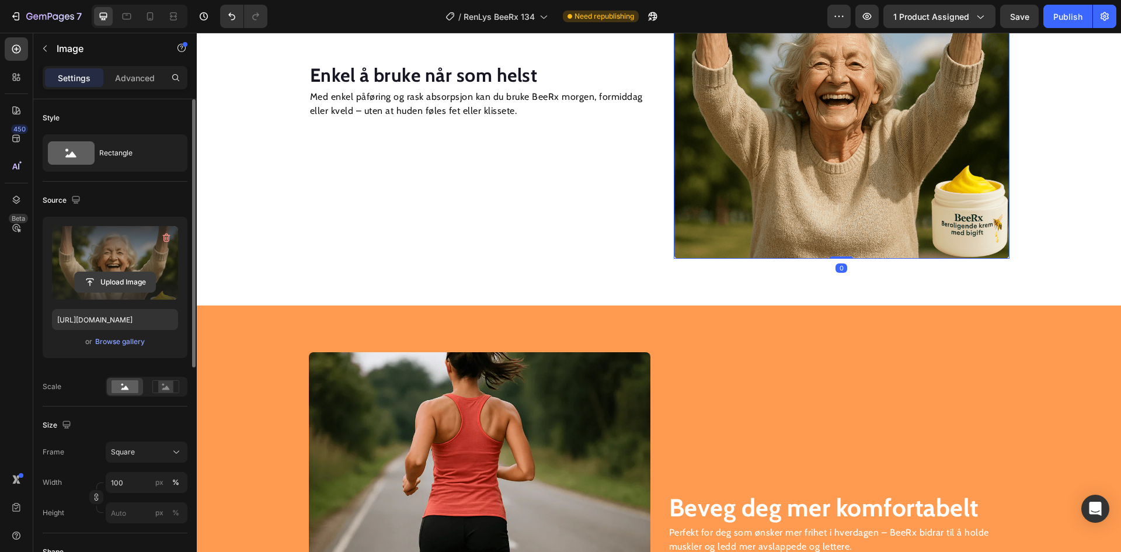
click at [113, 287] on input "file" at bounding box center [115, 282] width 81 height 20
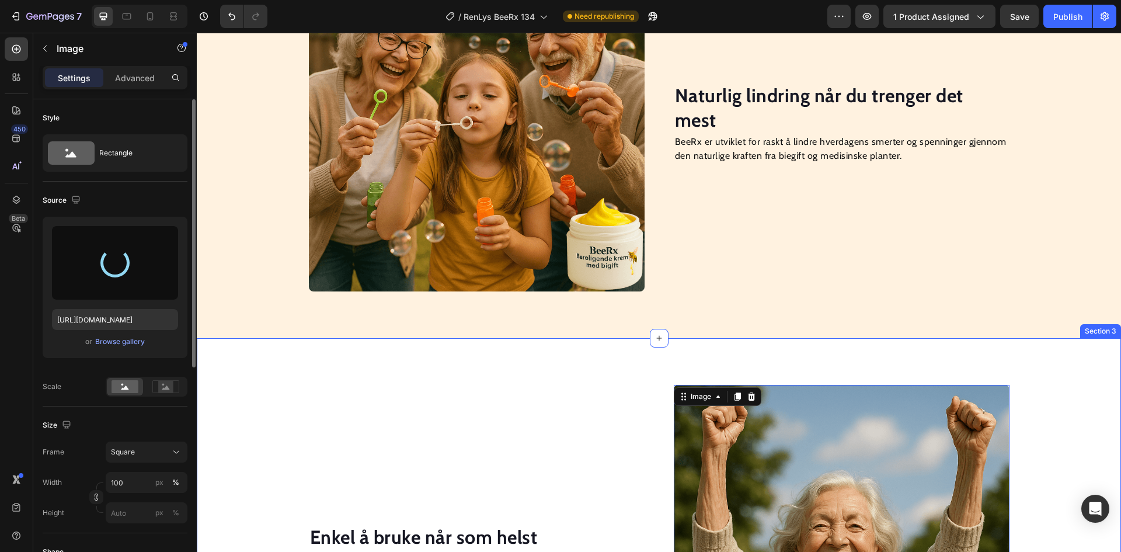
scroll to position [984, 0]
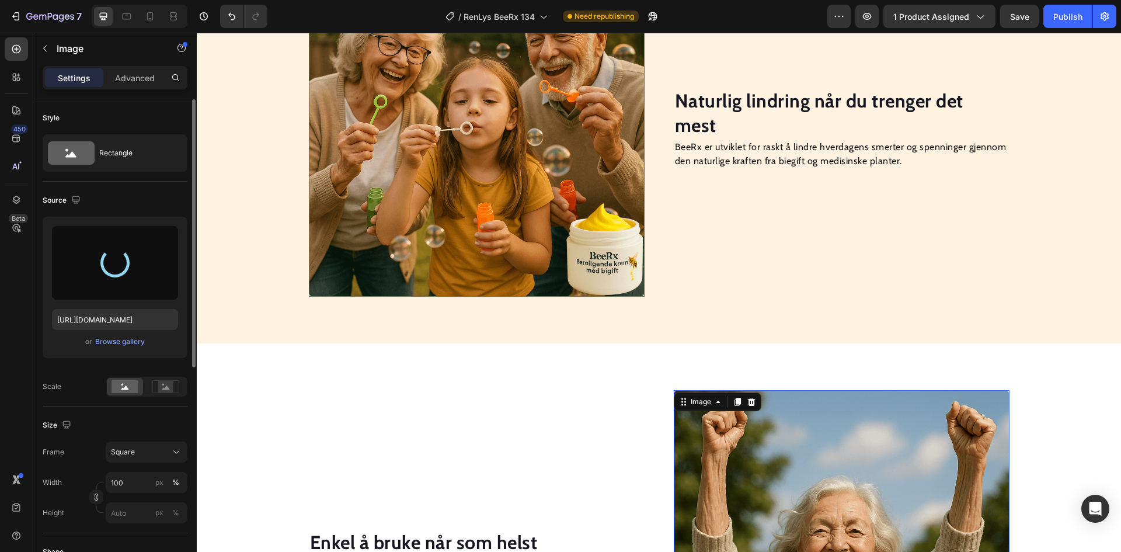
type input "https://cdn.shopify.com/s/files/1/0709/8836/5924/files/gempages_568587842956035…"
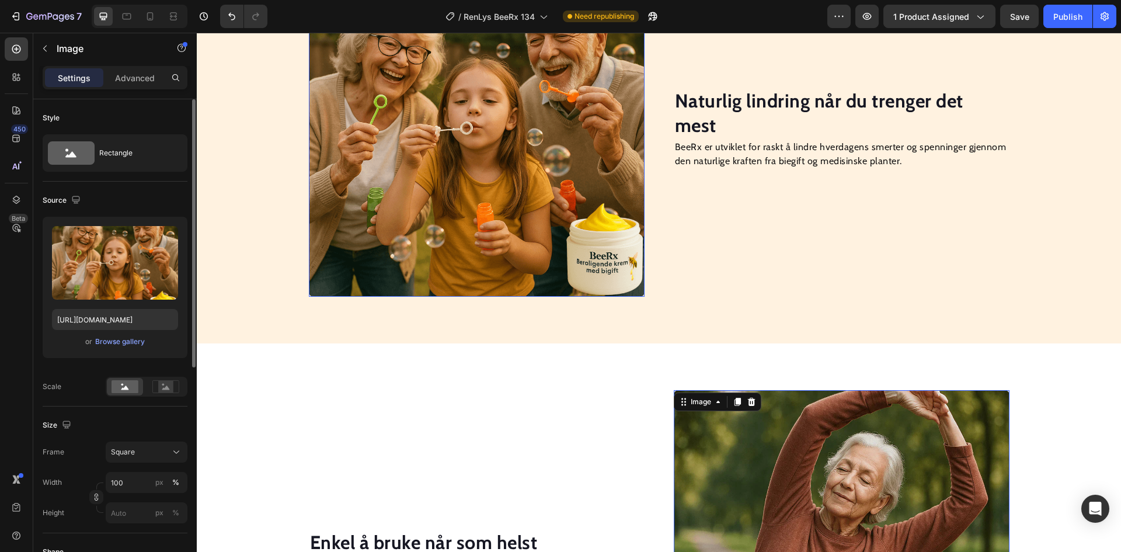
click at [457, 178] on img at bounding box center [477, 129] width 336 height 336
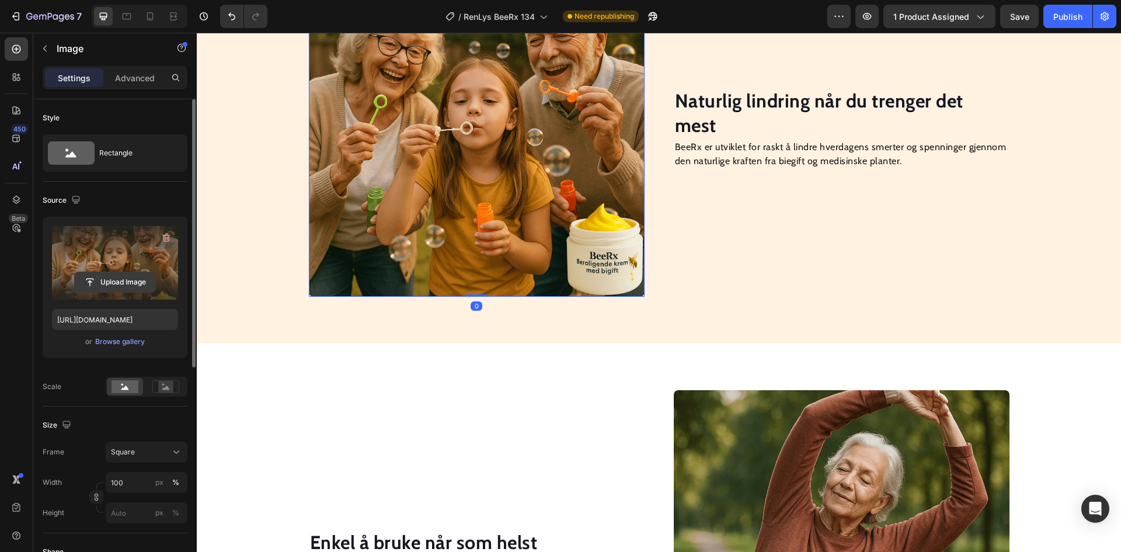
click at [127, 289] on input "file" at bounding box center [115, 282] width 81 height 20
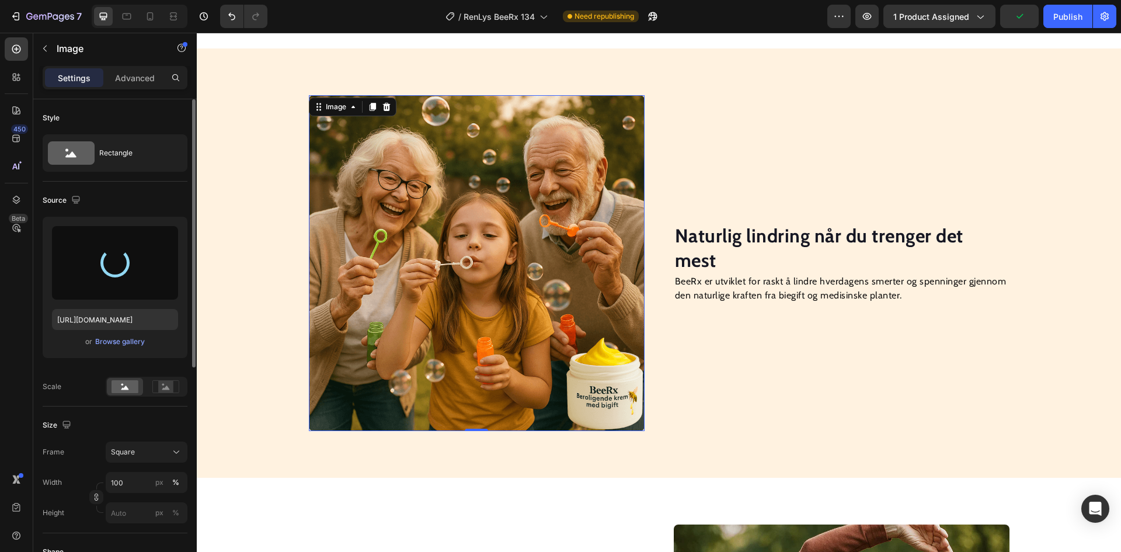
scroll to position [692, 0]
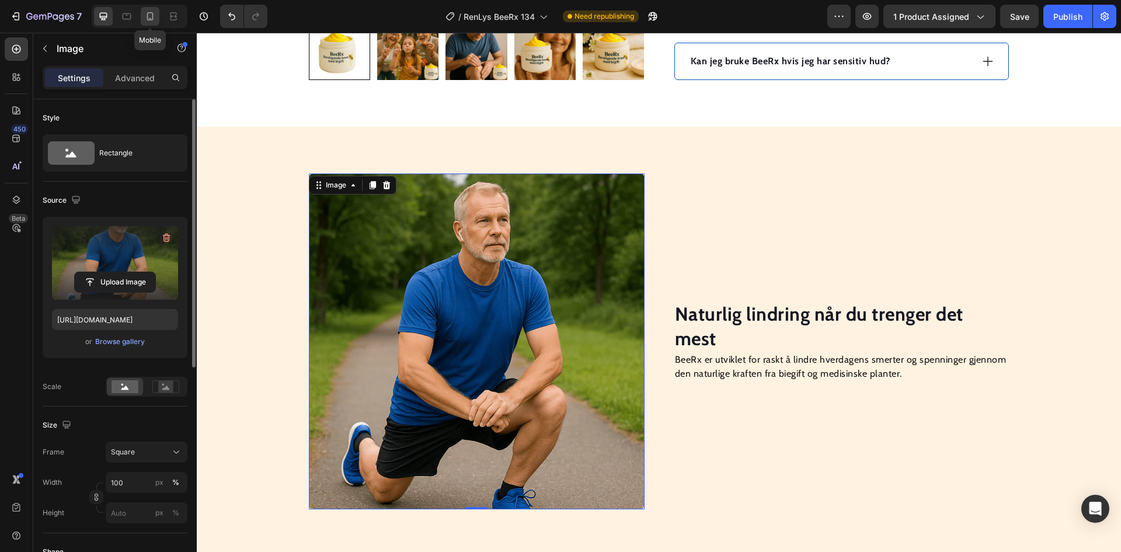
click at [158, 16] on div at bounding box center [150, 16] width 19 height 19
type input "https://cdn.shopify.com/s/files/1/0709/8836/5924/files/gempages_568587842956035…"
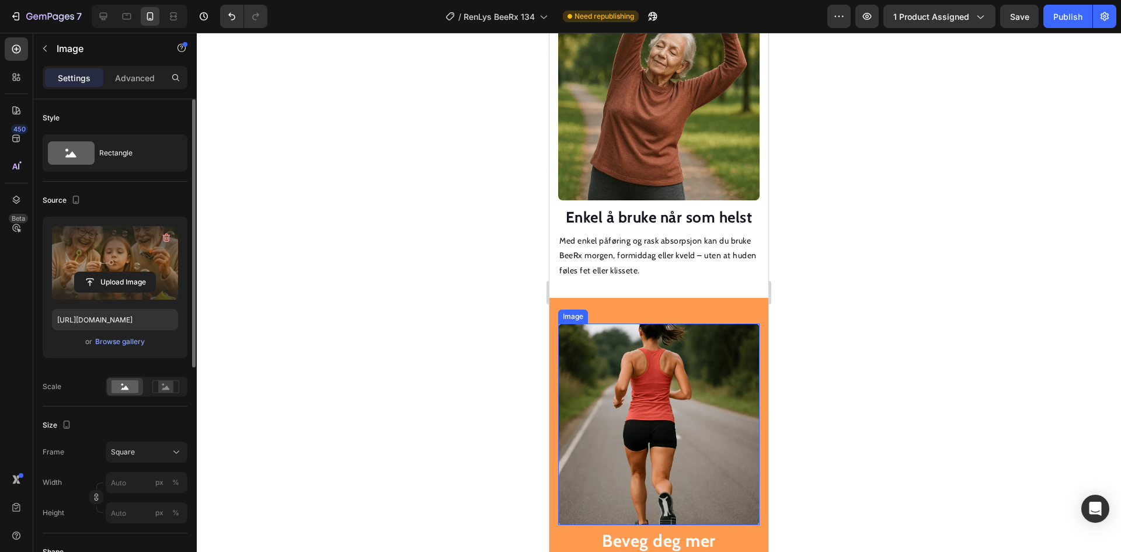
scroll to position [1528, 0]
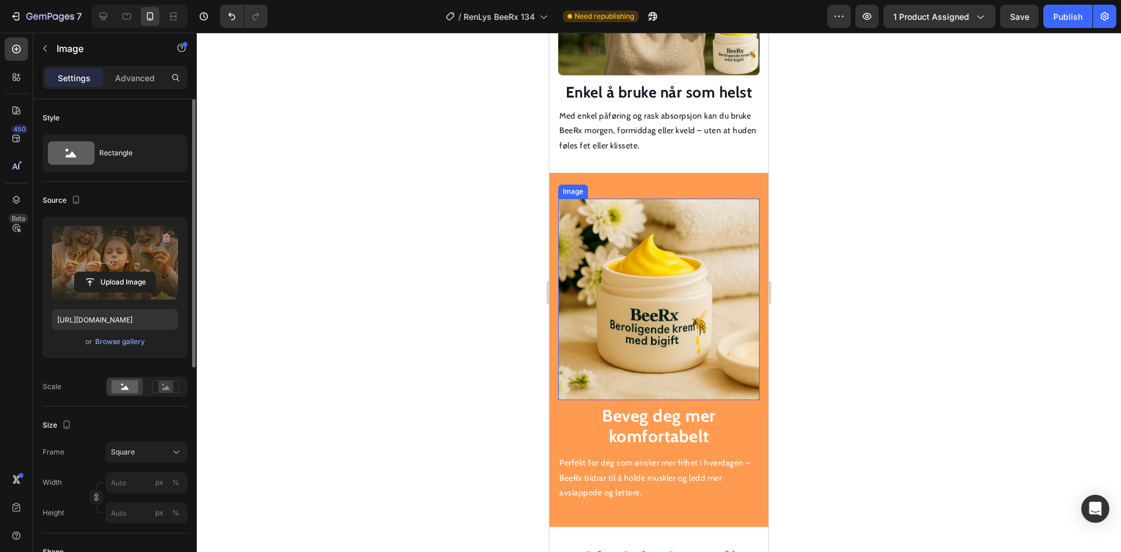
click at [632, 325] on img at bounding box center [658, 298] width 201 height 201
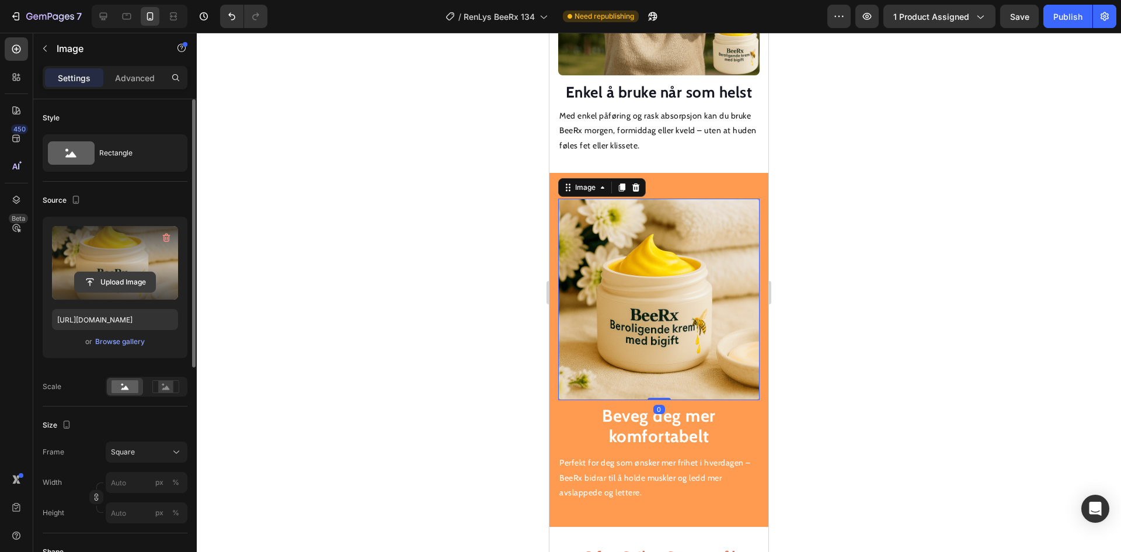
click at [120, 282] on input "file" at bounding box center [115, 282] width 81 height 20
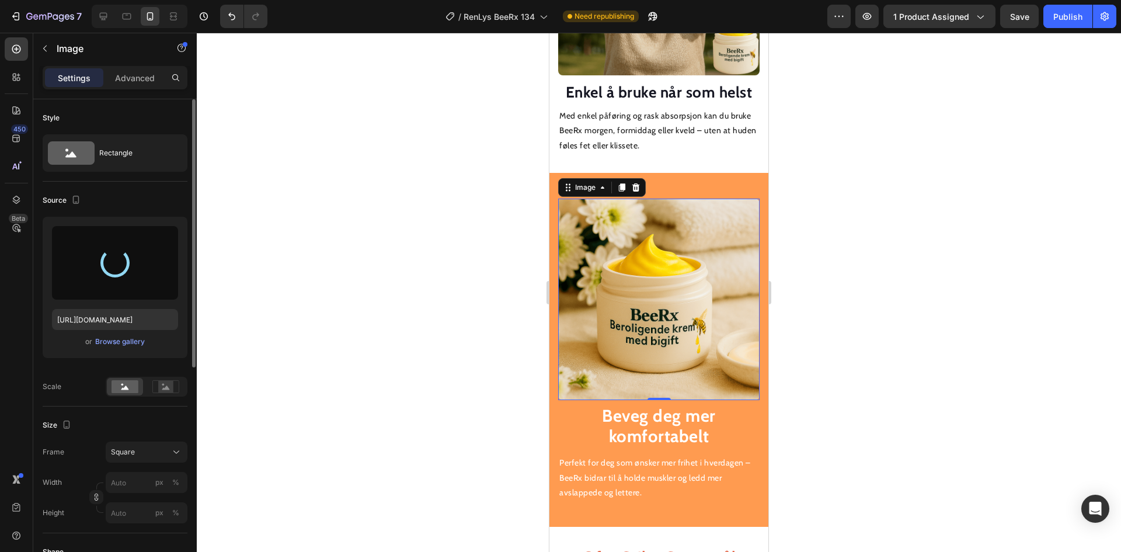
type input "https://cdn.shopify.com/s/files/1/0709/8836/5924/files/gempages_568587842956035…"
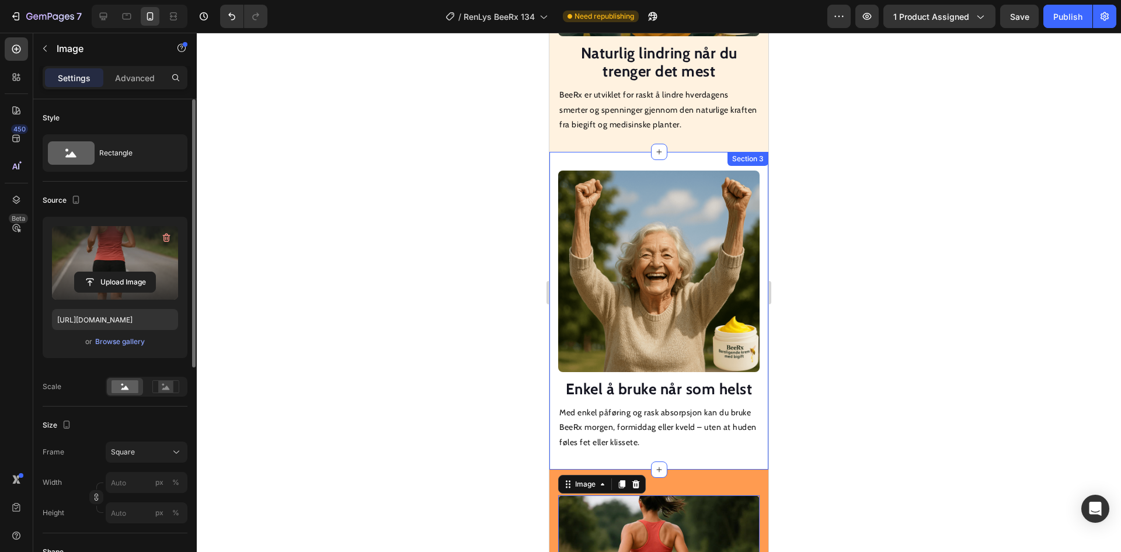
scroll to position [1237, 0]
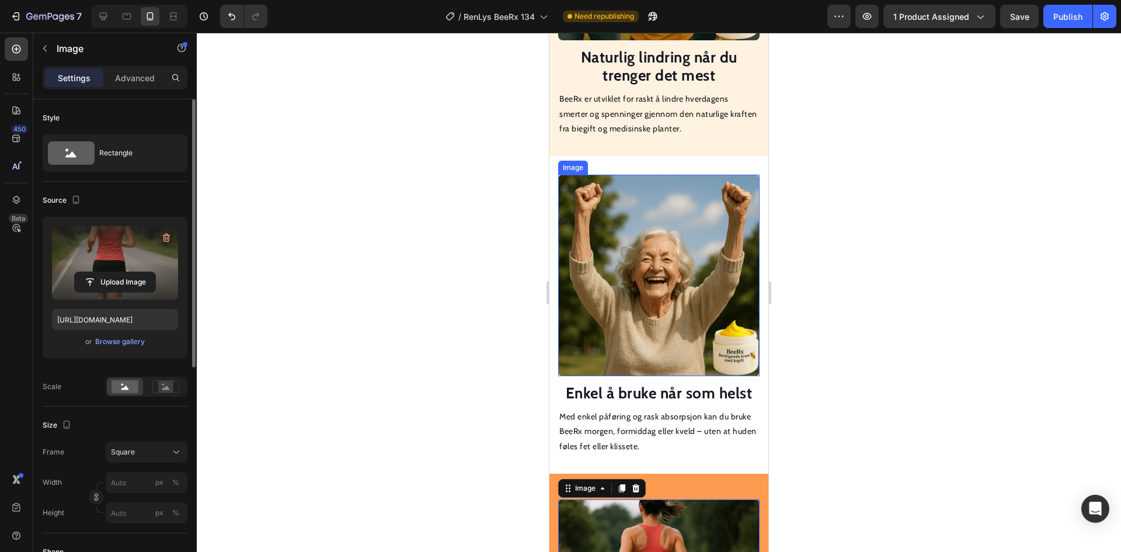
click at [629, 267] on img at bounding box center [658, 275] width 201 height 201
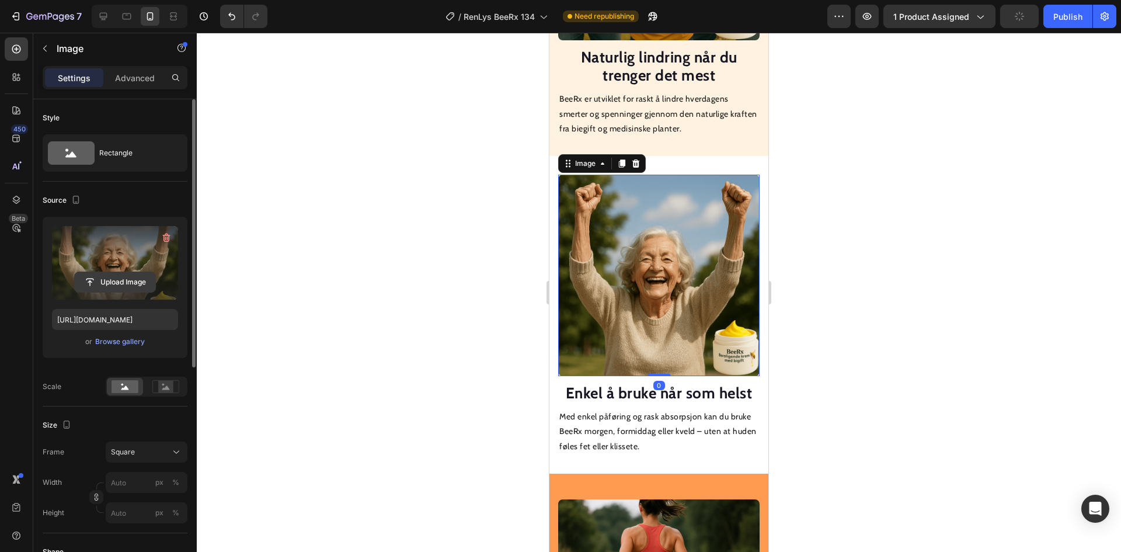
click at [99, 291] on input "file" at bounding box center [115, 282] width 81 height 20
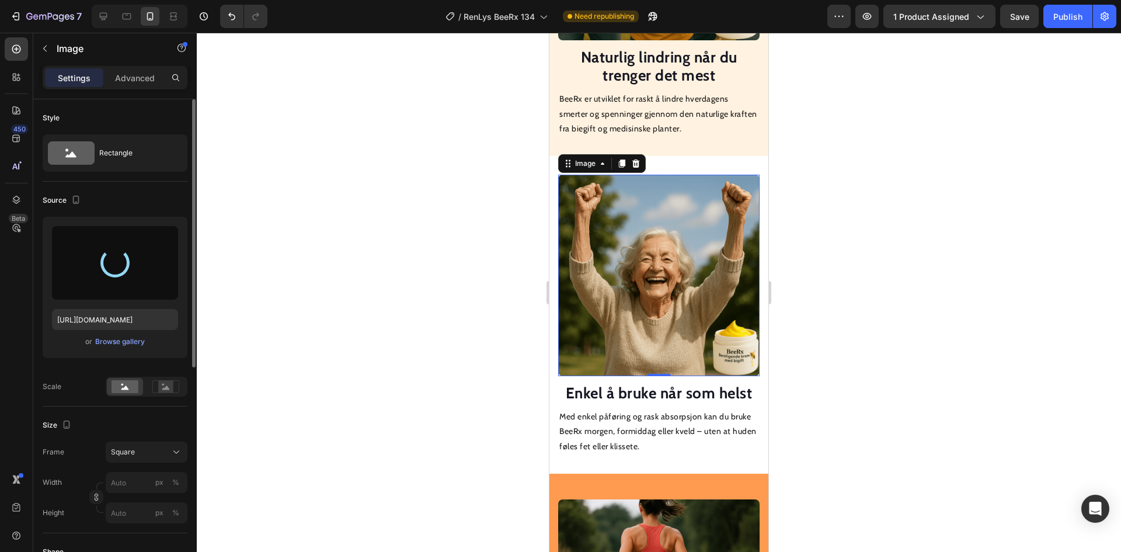
type input "https://cdn.shopify.com/s/files/1/0709/8836/5924/files/gempages_568587842956035…"
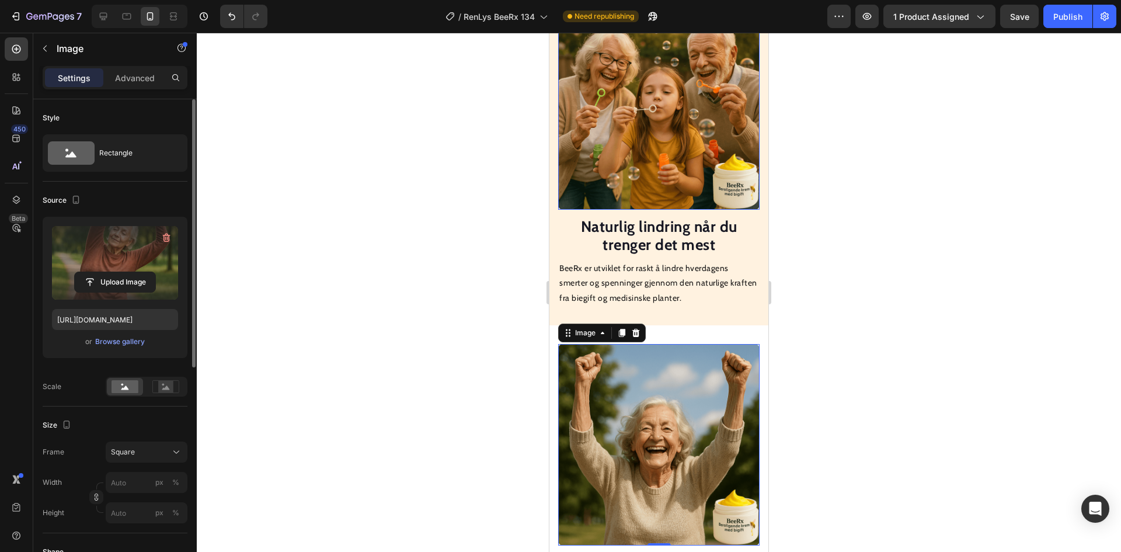
scroll to position [1003, 0]
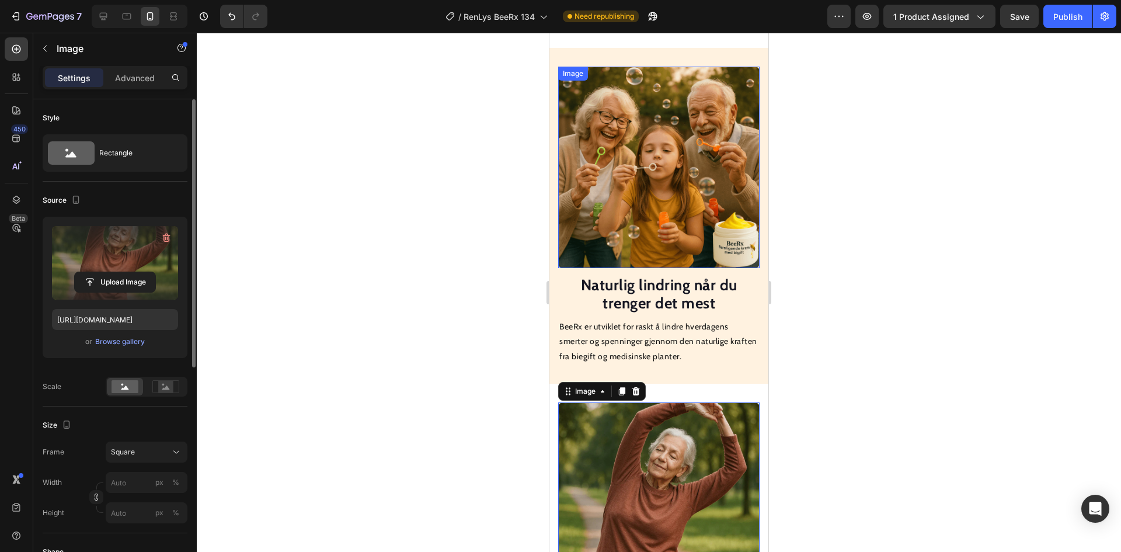
click at [654, 201] on img at bounding box center [658, 167] width 201 height 201
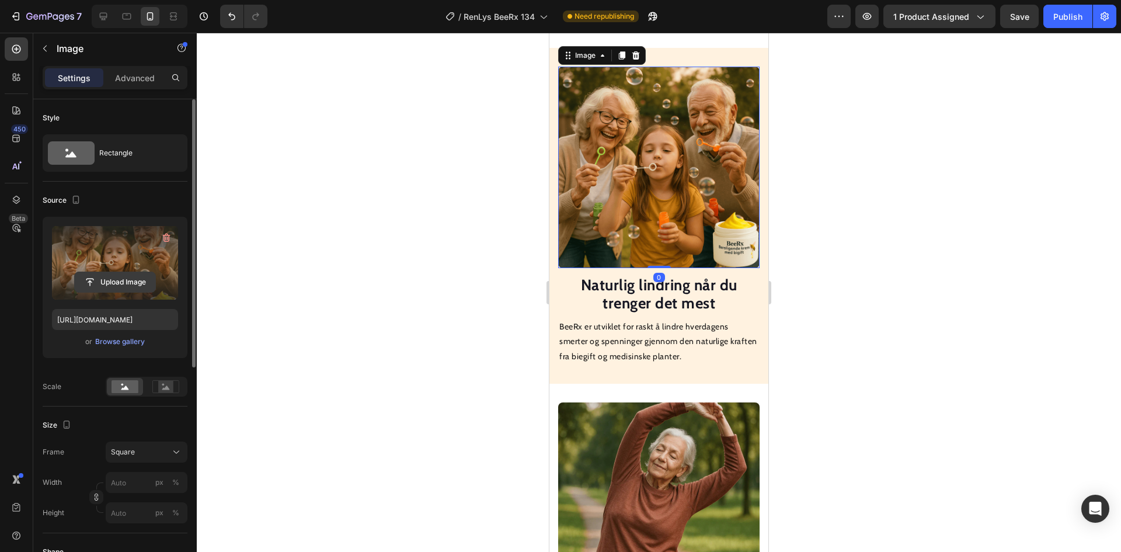
click at [127, 283] on input "file" at bounding box center [115, 282] width 81 height 20
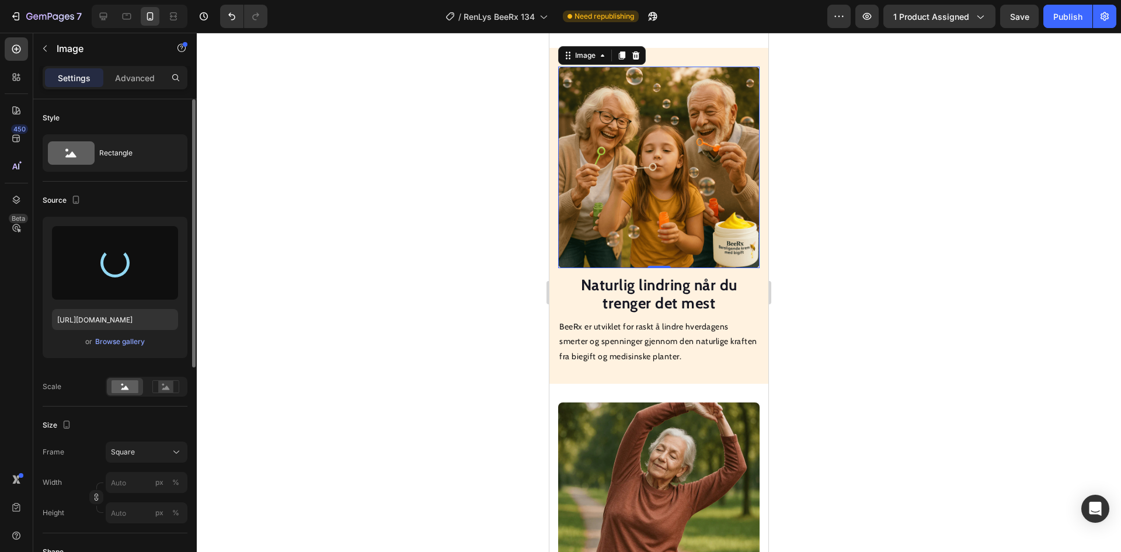
type input "https://cdn.shopify.com/s/files/1/0709/8836/5924/files/gempages_568587842956035…"
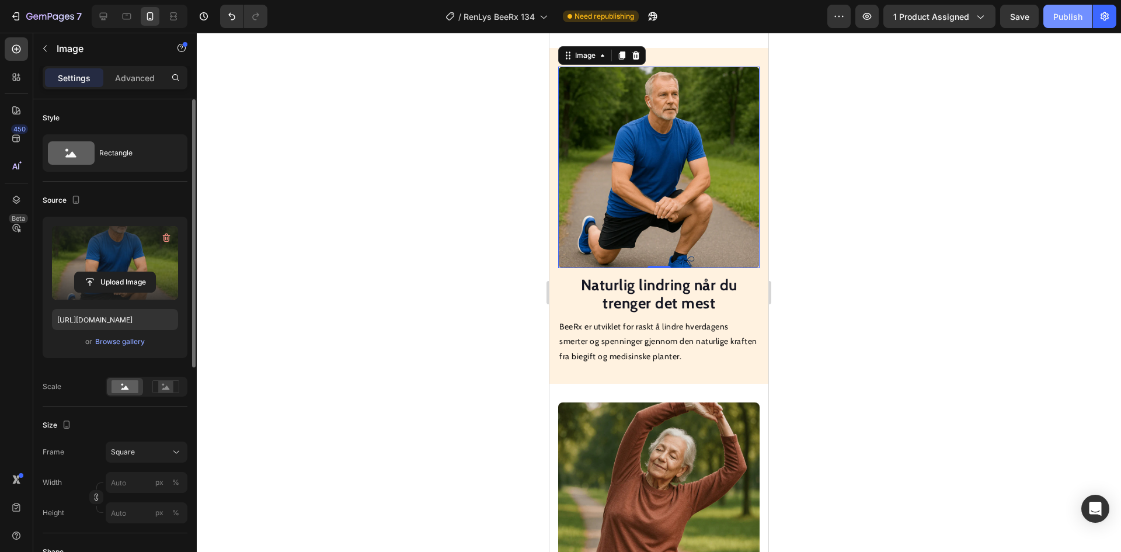
click at [1061, 13] on div "Publish" at bounding box center [1067, 17] width 29 height 12
click at [108, 21] on icon at bounding box center [103, 17] width 12 height 12
type input "100"
